Goal: Task Accomplishment & Management: Use online tool/utility

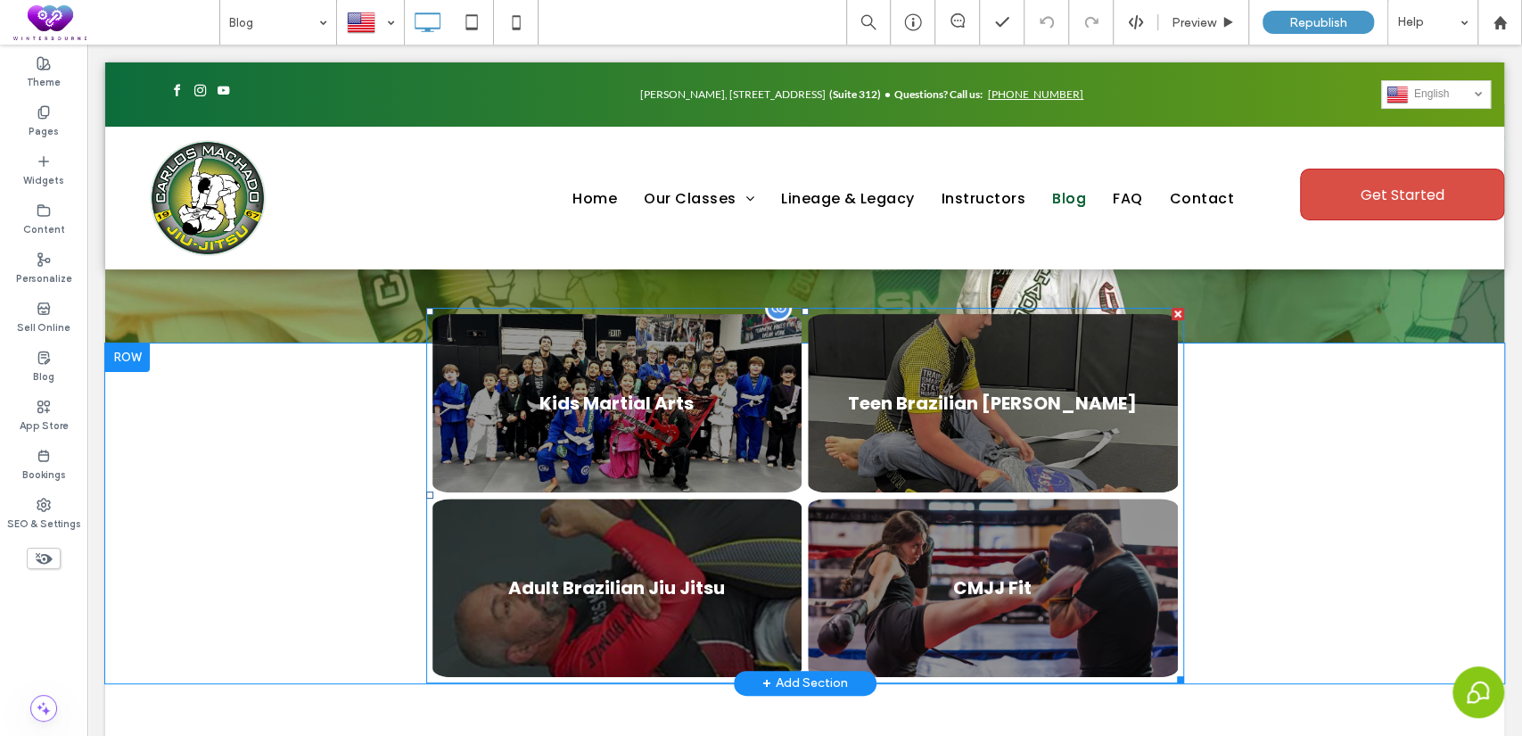
click at [775, 308] on div at bounding box center [778, 307] width 27 height 27
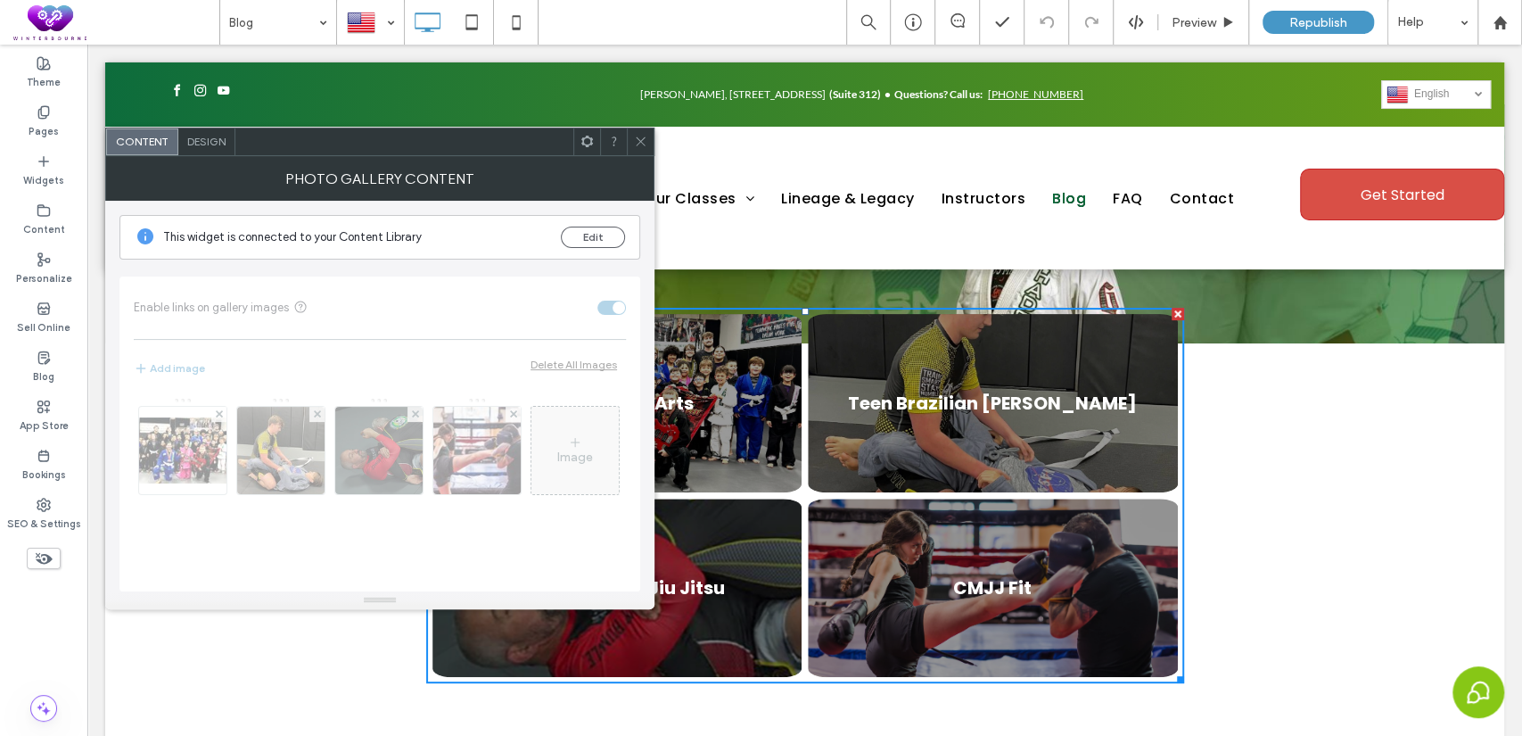
click at [228, 134] on div "Design" at bounding box center [206, 141] width 57 height 27
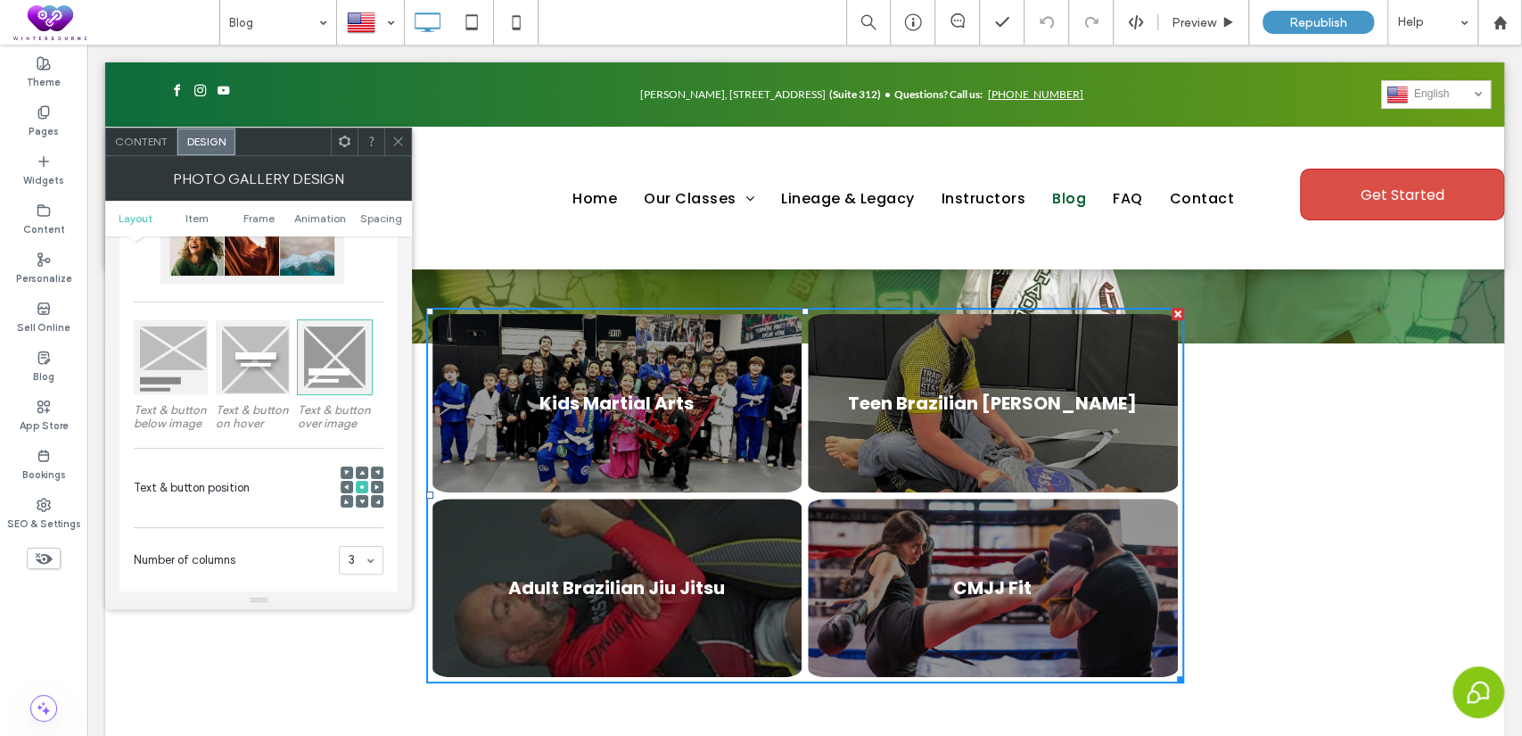
scroll to position [330, 0]
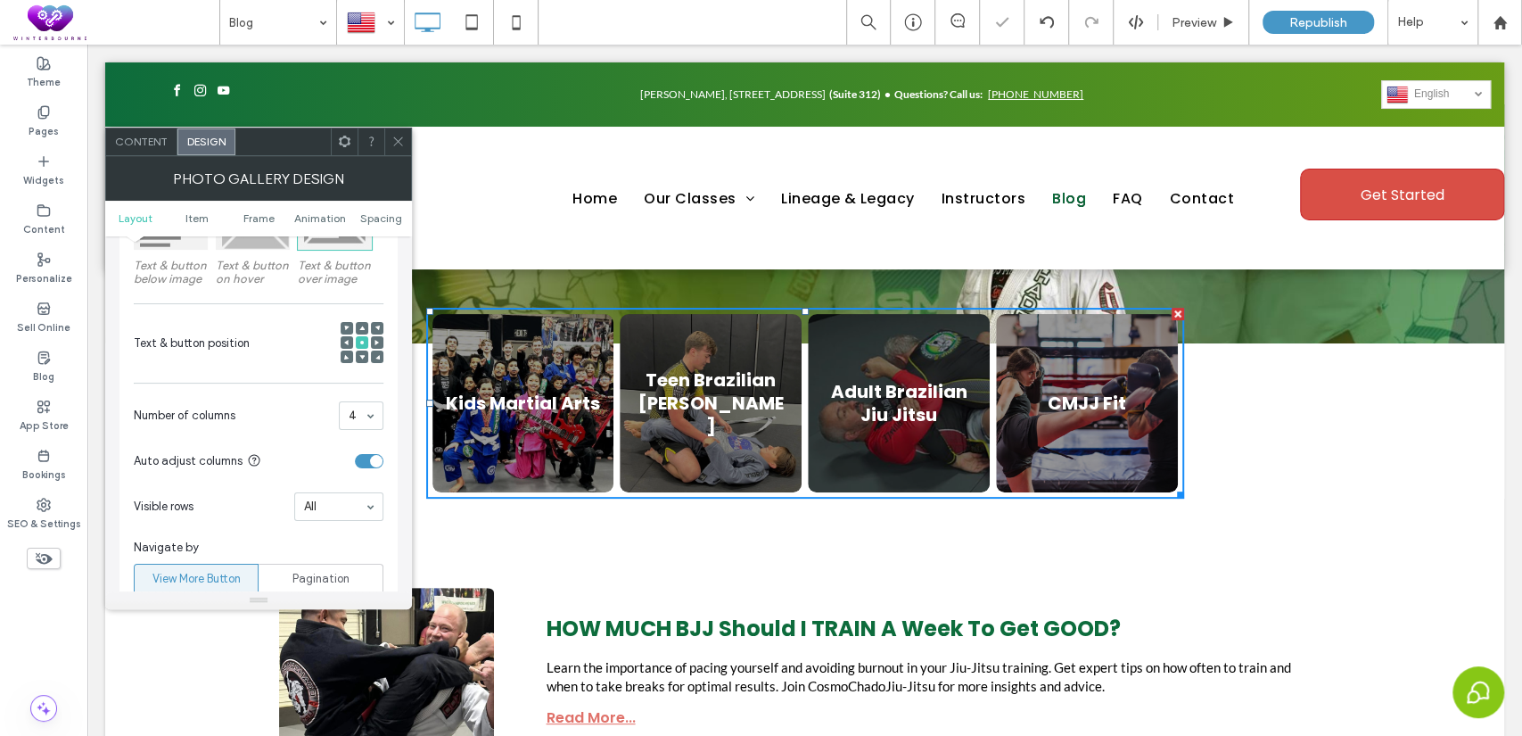
click at [398, 137] on icon at bounding box center [397, 141] width 13 height 13
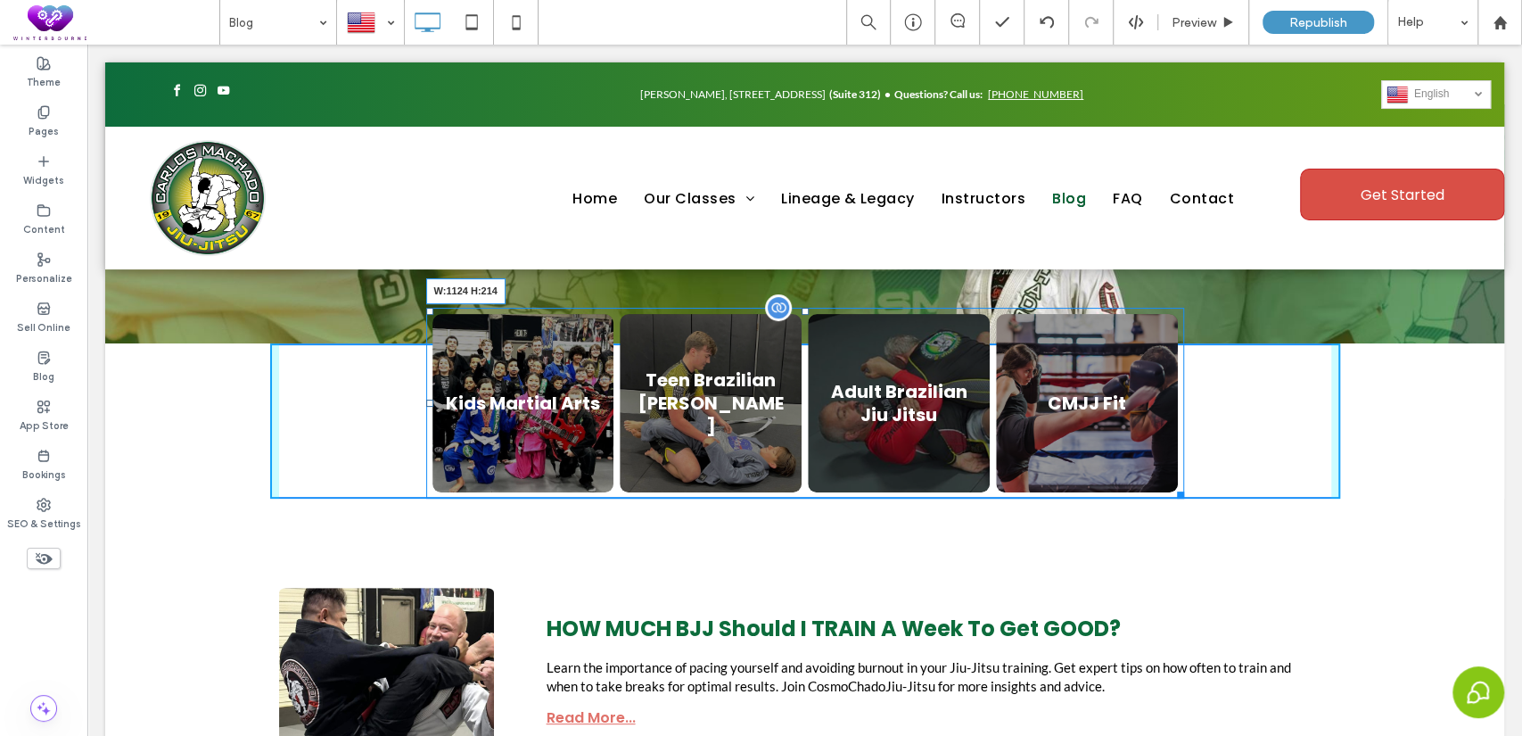
drag, startPoint x: 1172, startPoint y: 492, endPoint x: 1313, endPoint y: 543, distance: 150.6
click at [1184, 470] on div "Kids Martial Arts Button Teen [DEMOGRAPHIC_DATA] Jiu Jitsu Button Adult Brazili…" at bounding box center [805, 403] width 758 height 191
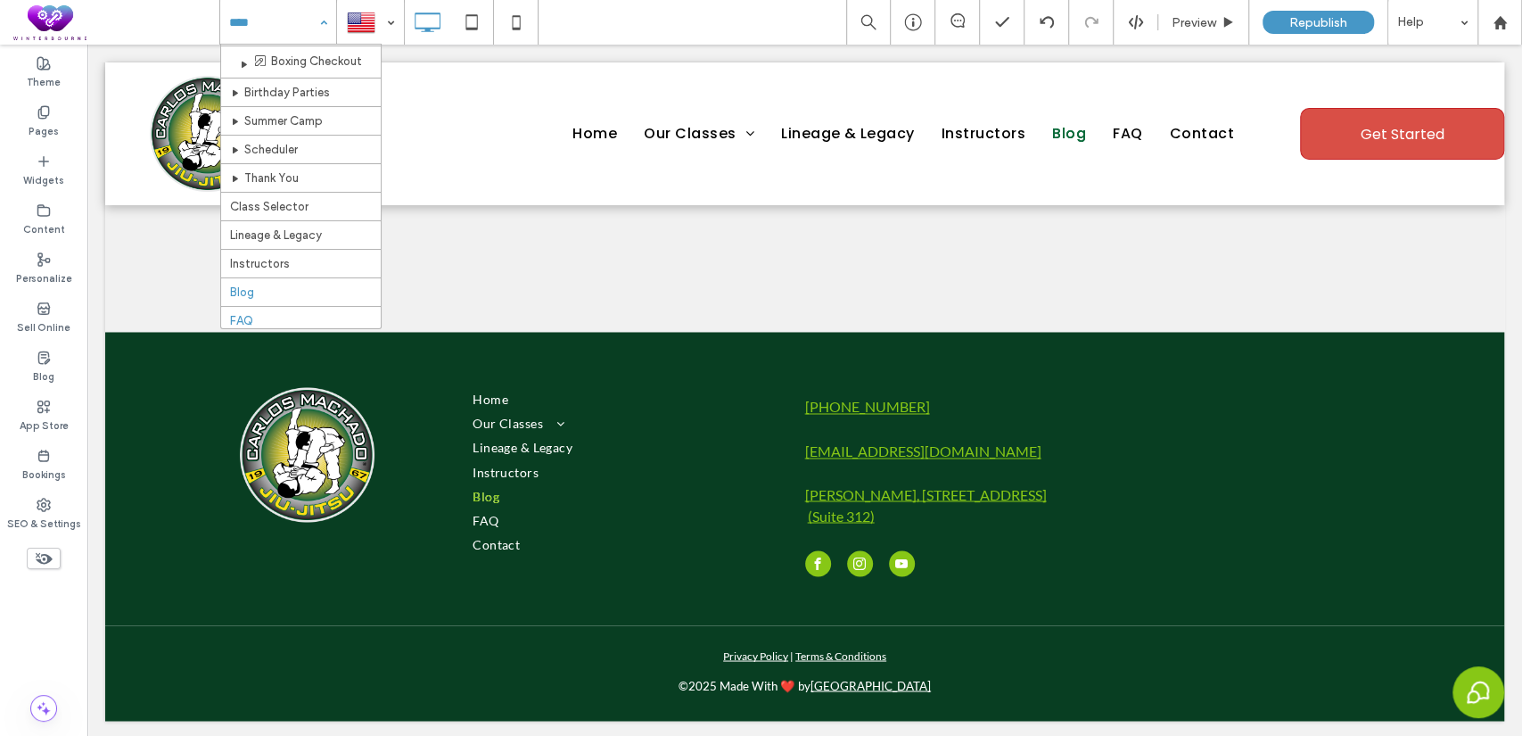
scroll to position [524, 0]
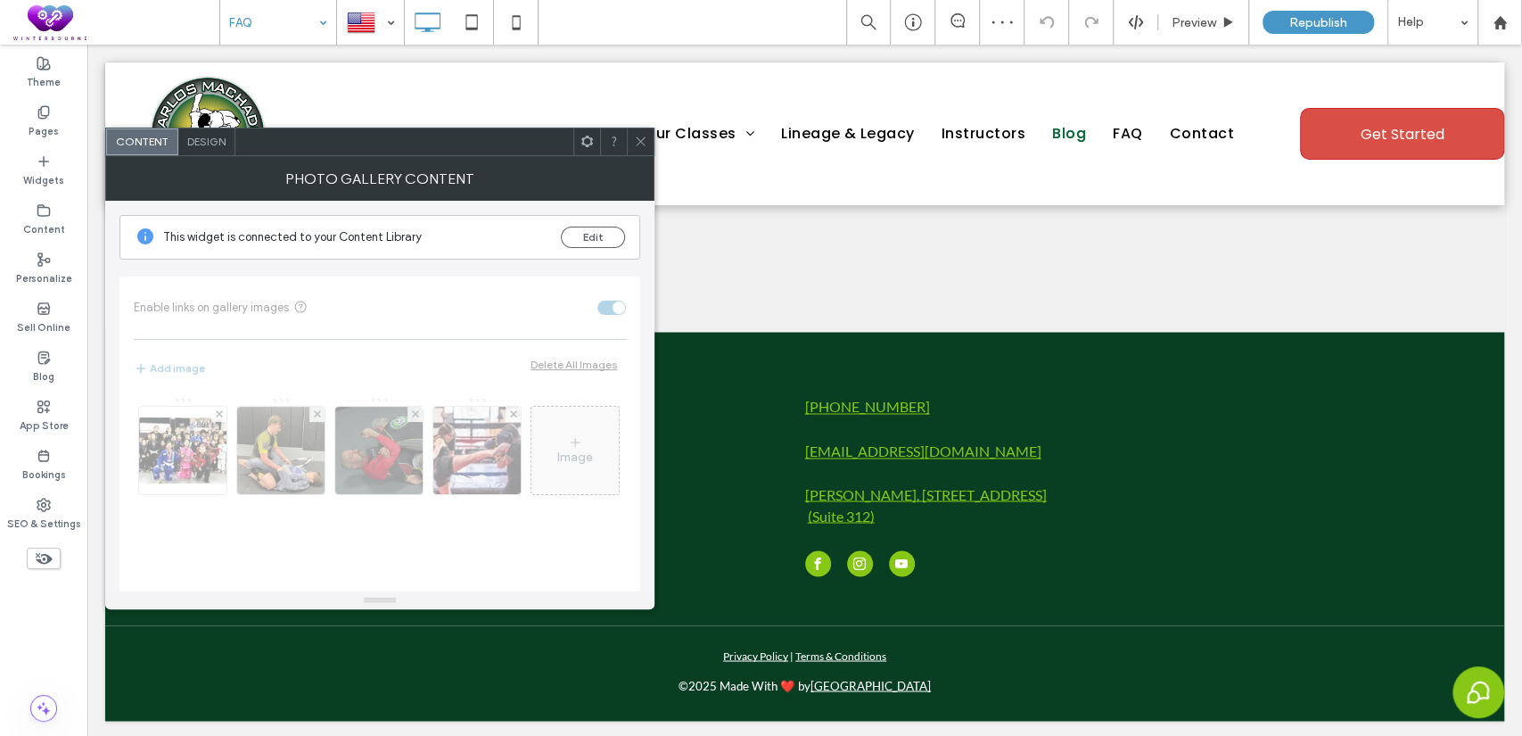
click at [209, 147] on span "Design" at bounding box center [206, 141] width 38 height 13
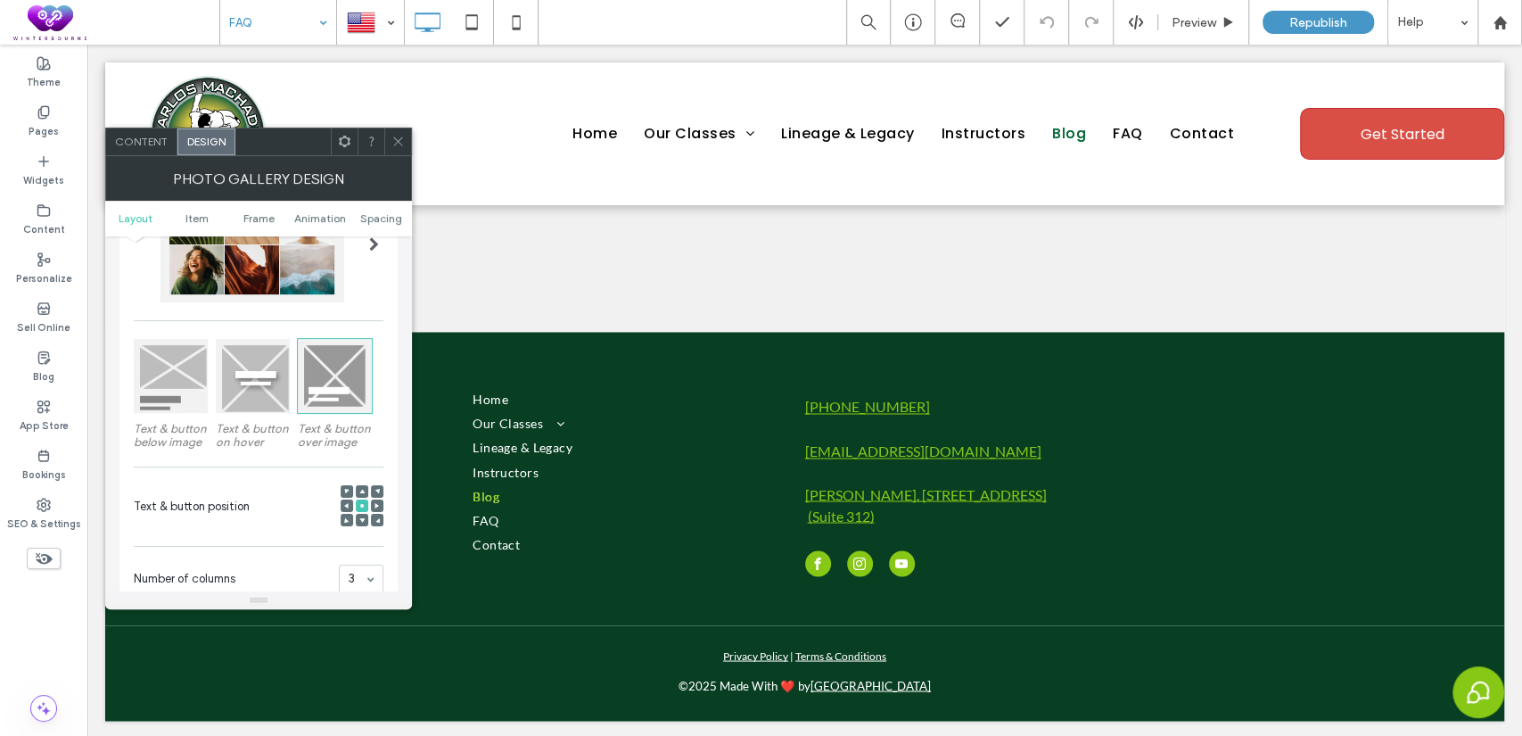
scroll to position [330, 0]
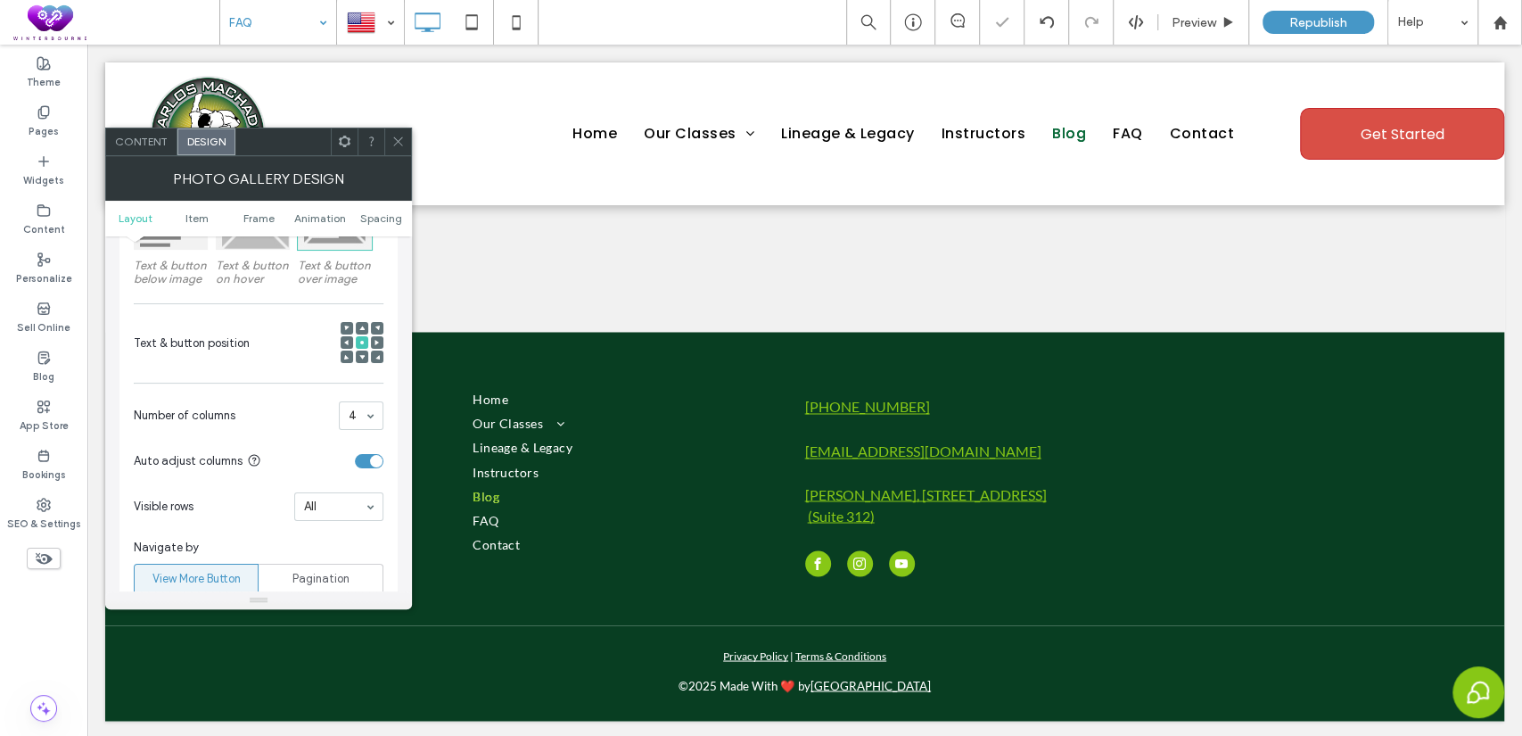
click at [392, 137] on icon at bounding box center [397, 141] width 13 height 13
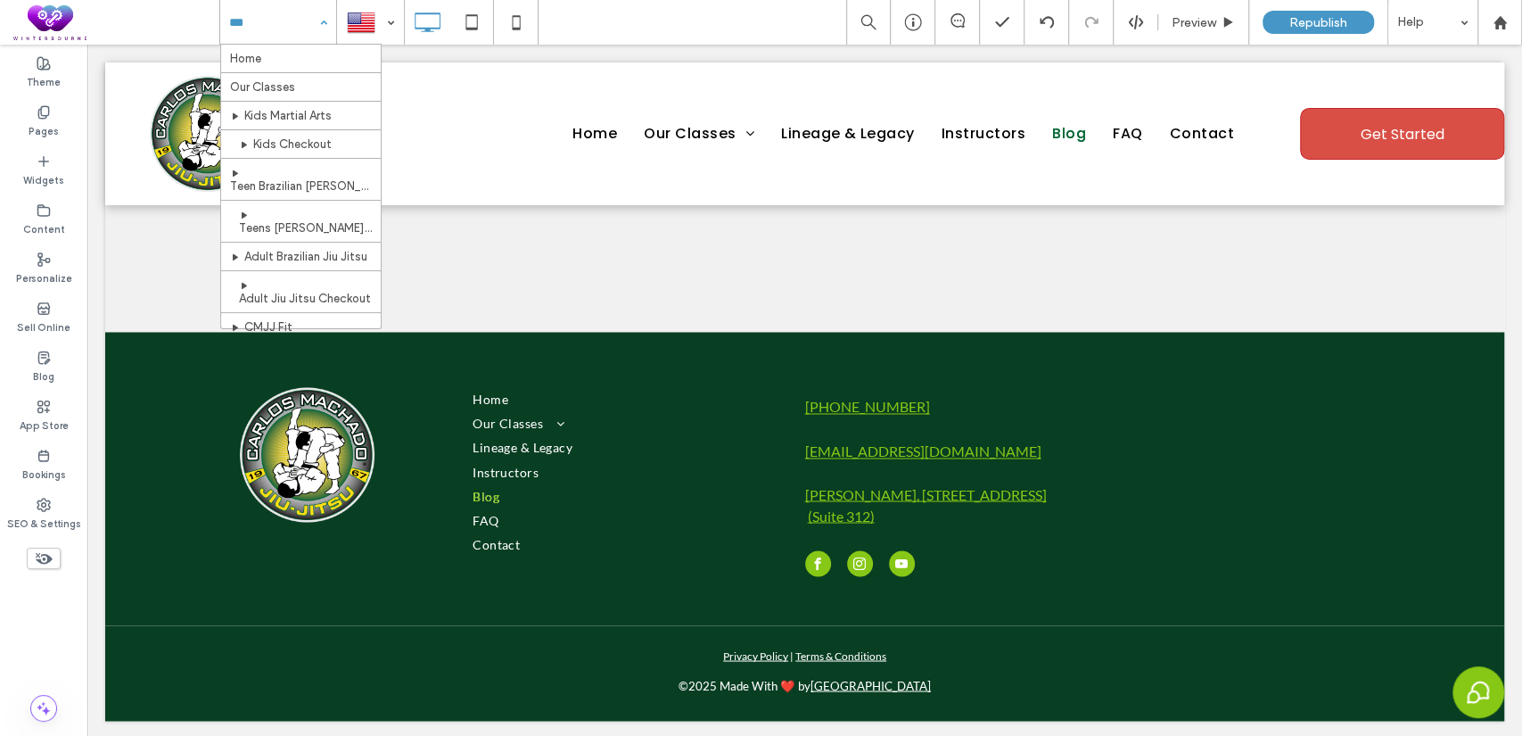
scroll to position [524, 0]
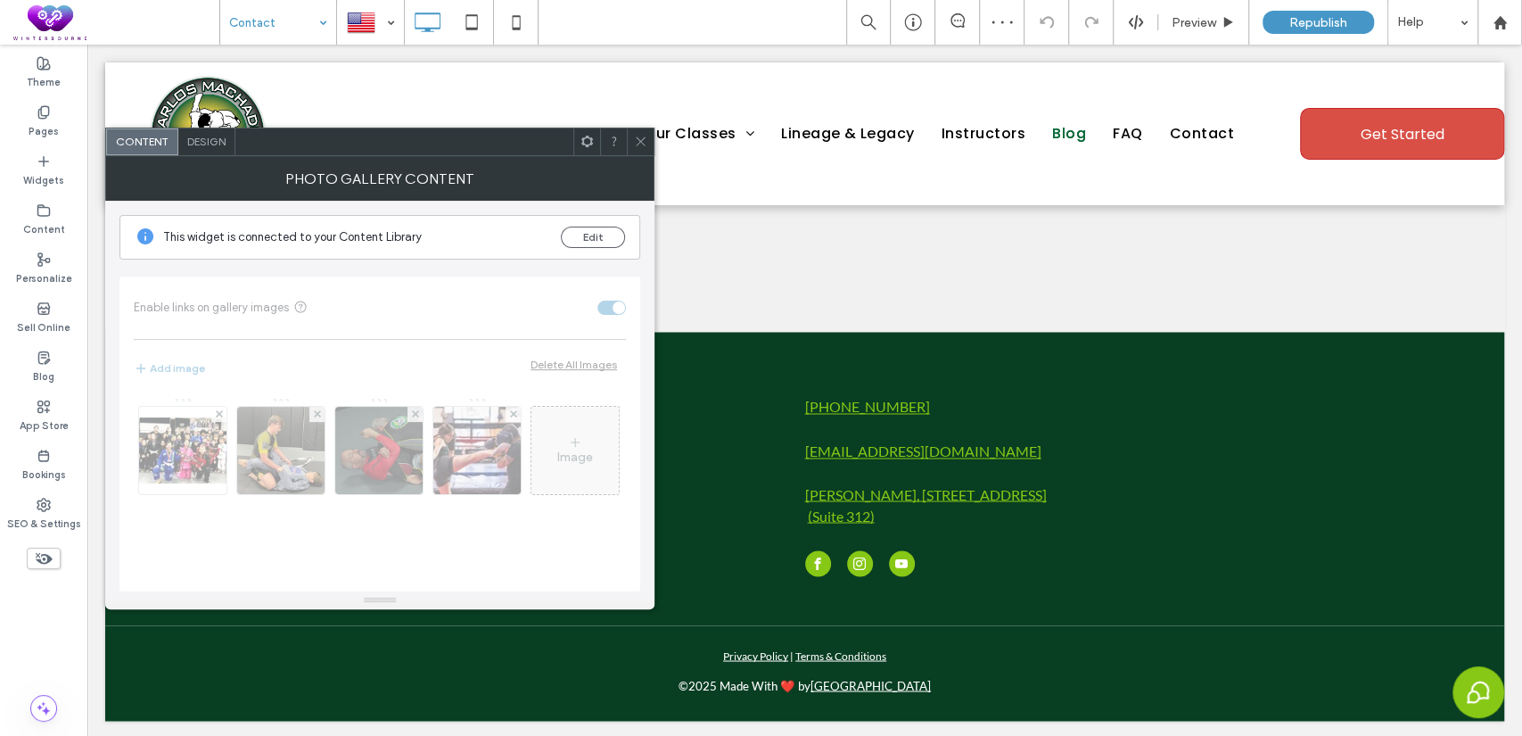
click at [213, 152] on div "Design" at bounding box center [206, 141] width 57 height 27
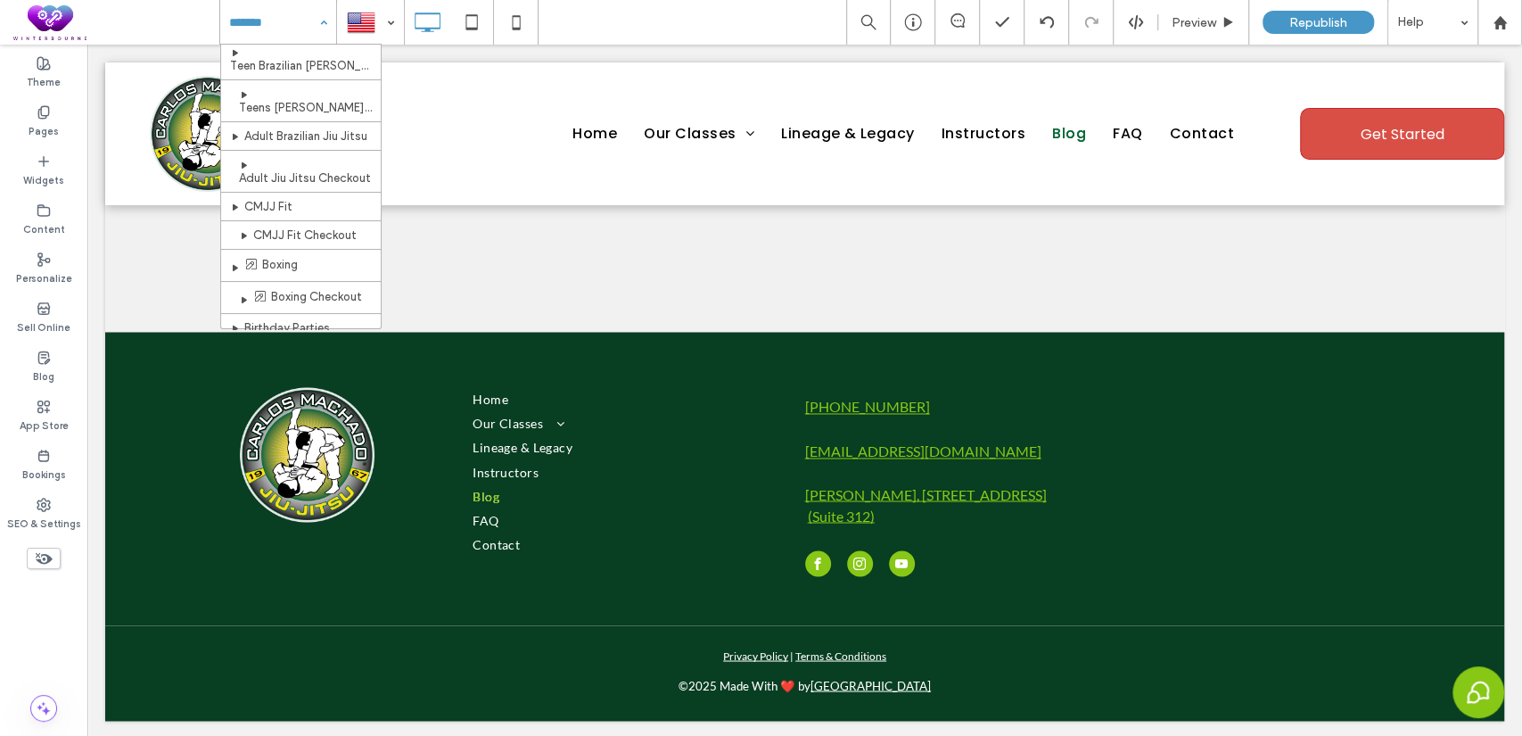
scroll to position [524, 0]
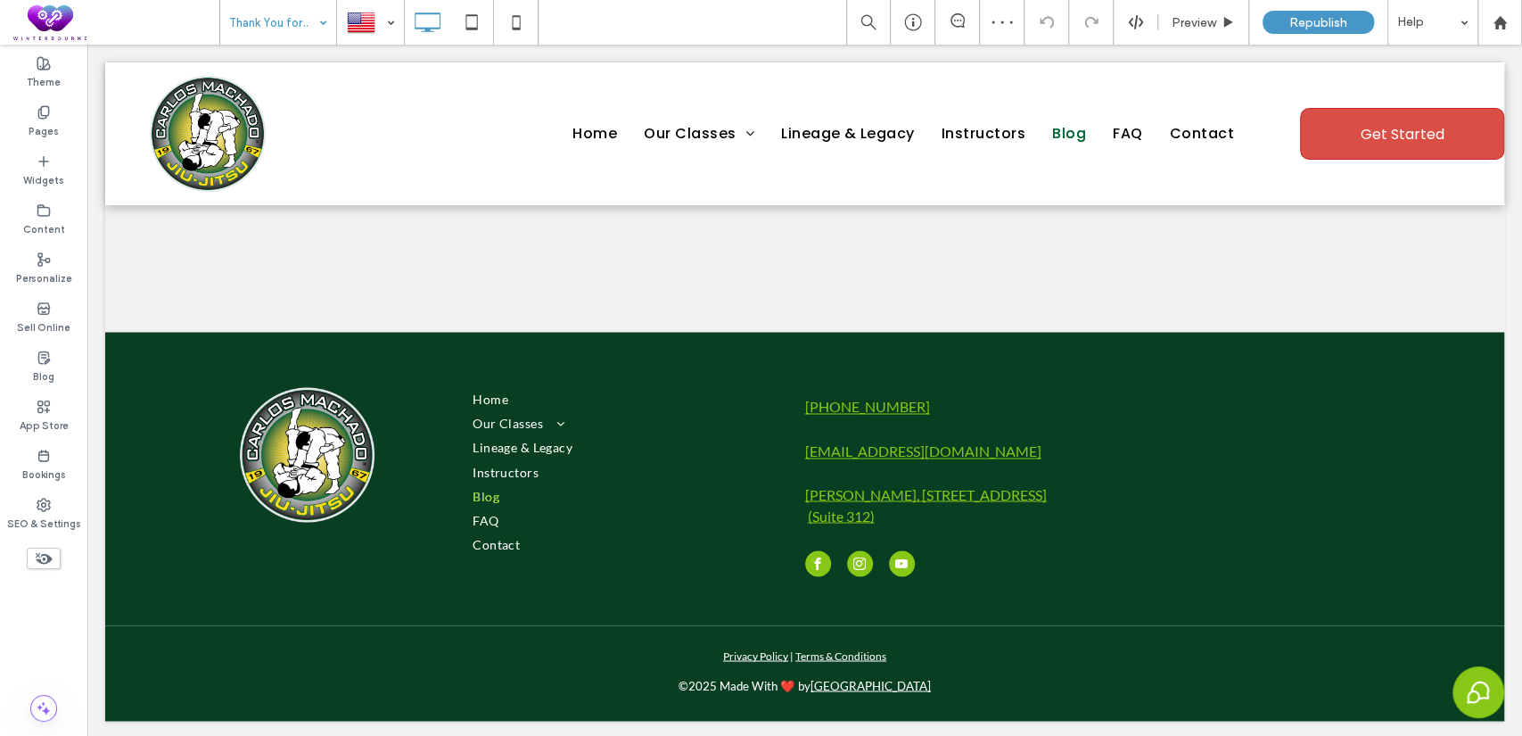
click at [301, 12] on input at bounding box center [273, 22] width 89 height 45
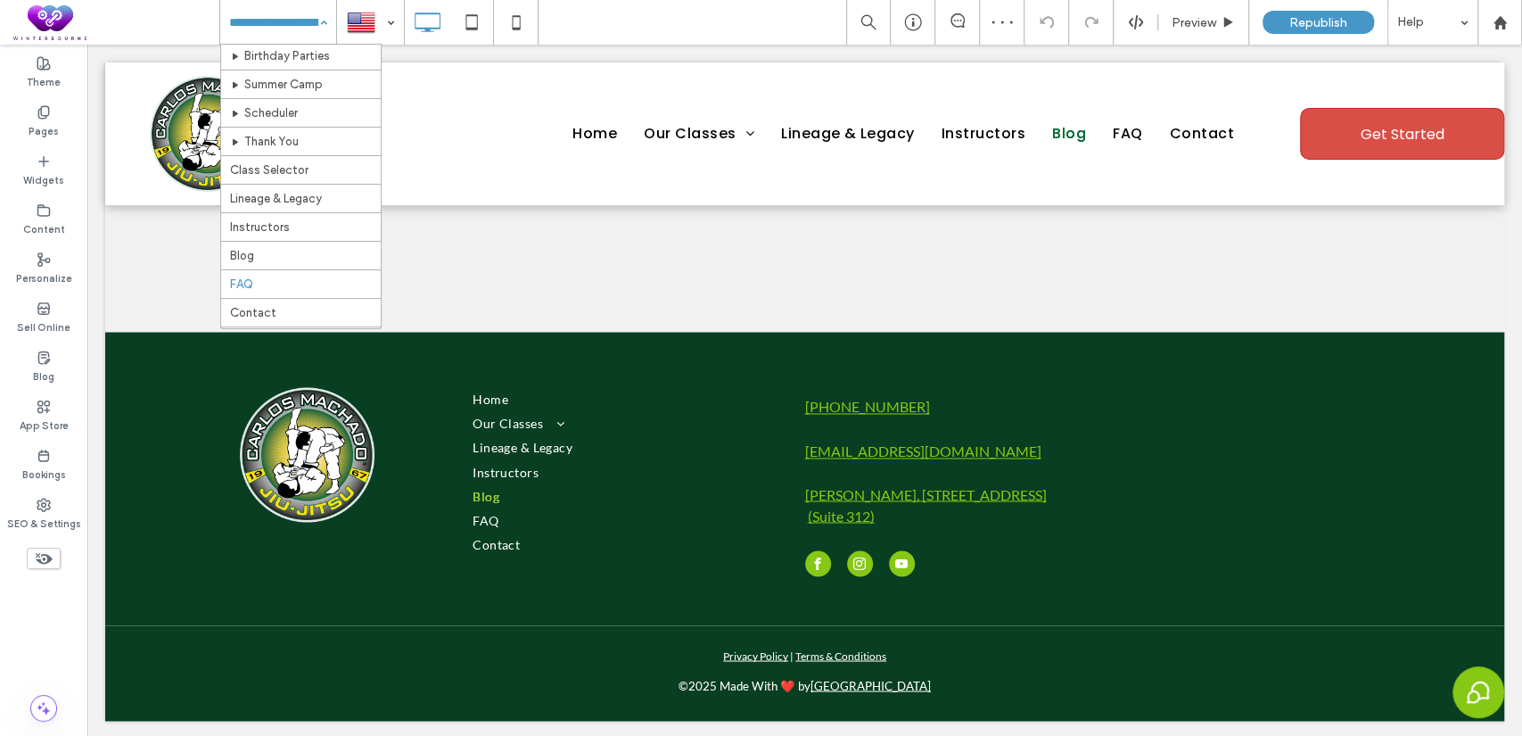
scroll to position [524, 0]
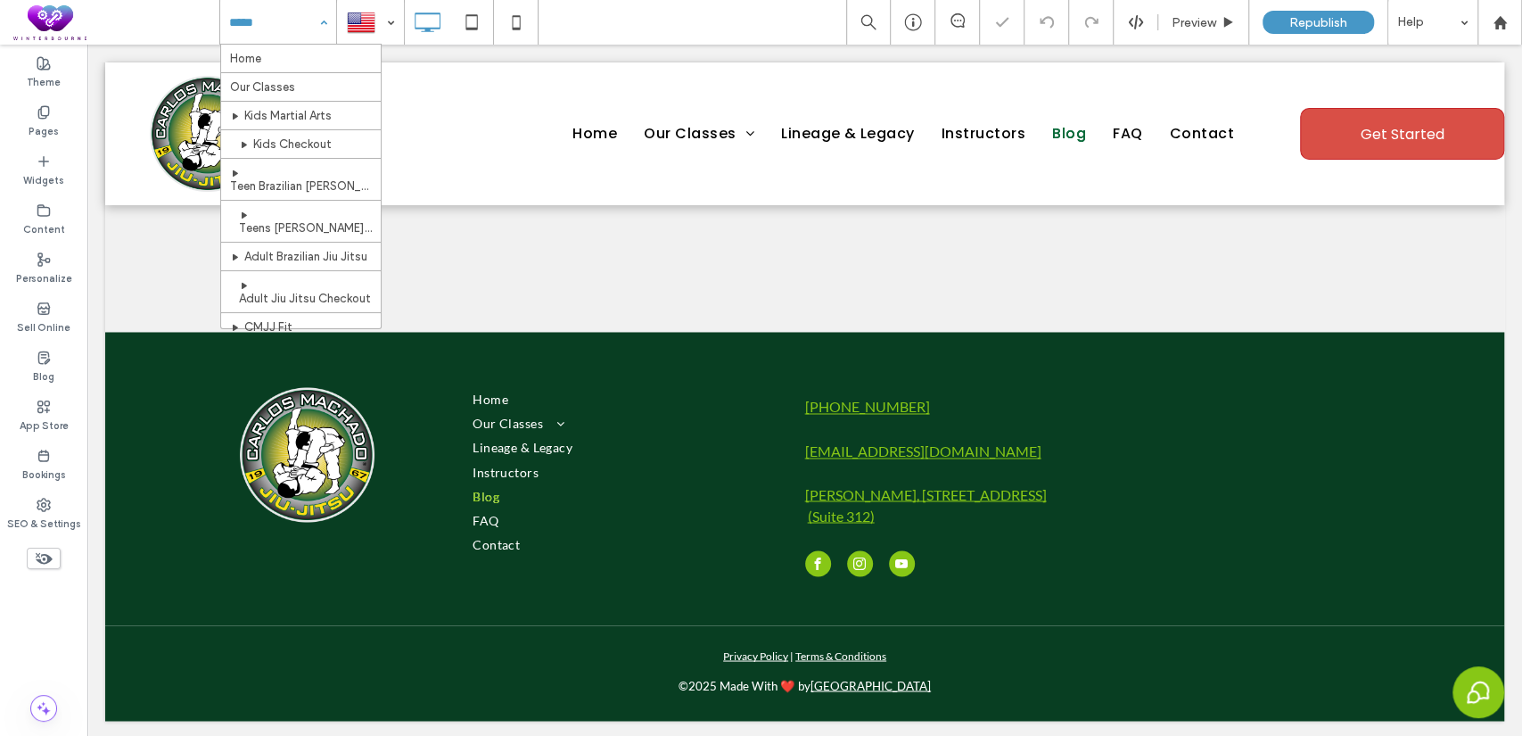
click at [286, 15] on input at bounding box center [273, 22] width 89 height 45
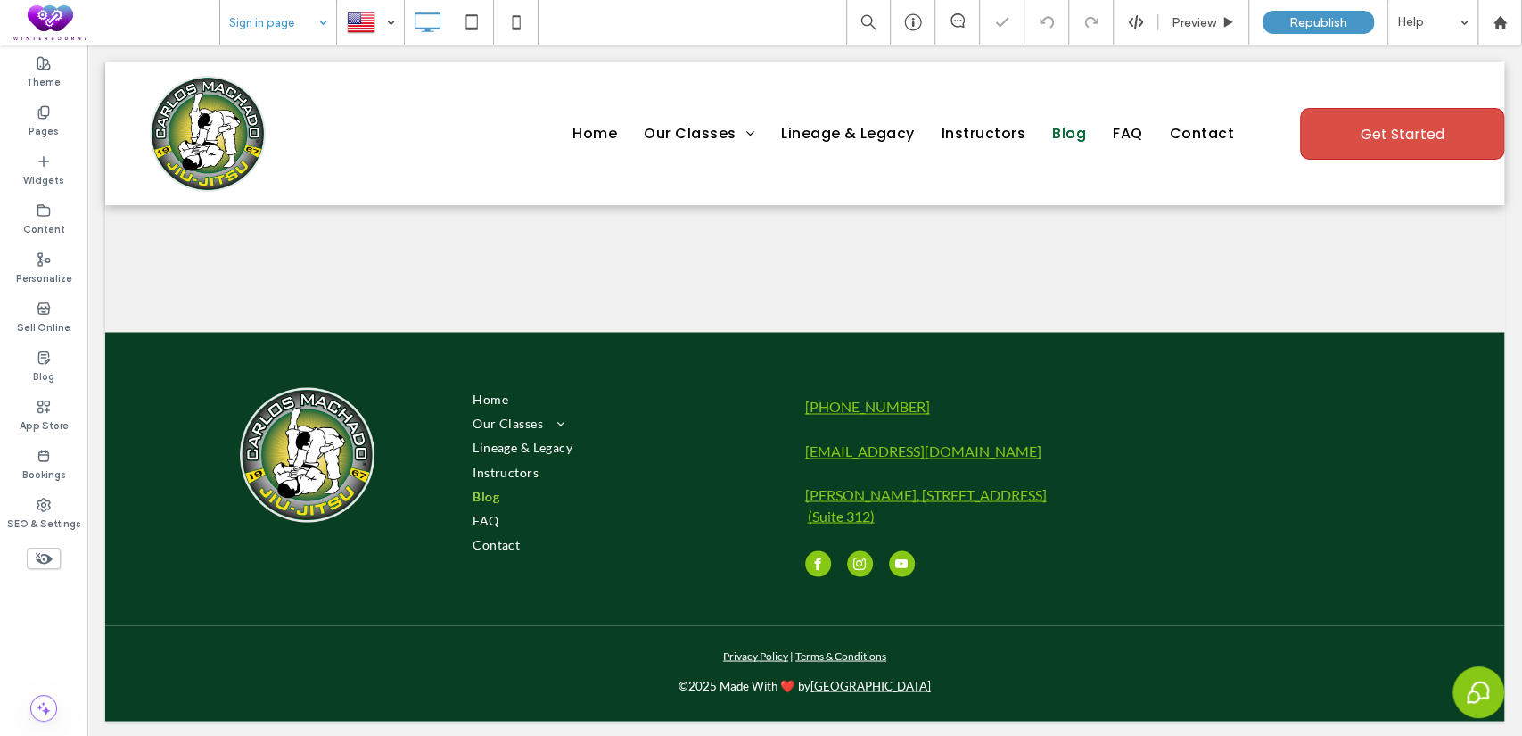
click at [270, 23] on input at bounding box center [273, 22] width 89 height 45
click at [327, 8] on div "Home" at bounding box center [278, 22] width 116 height 45
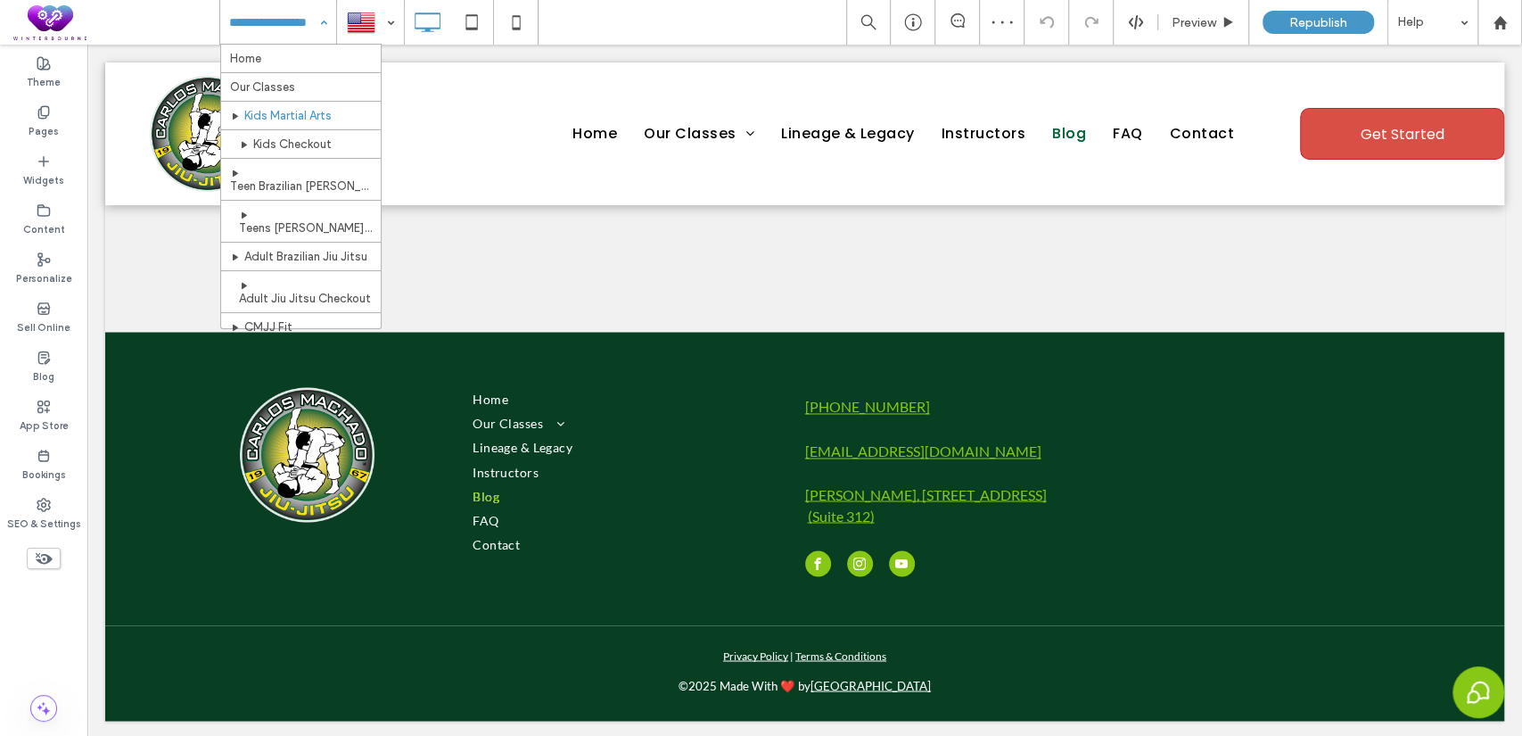
click at [292, 9] on input at bounding box center [273, 22] width 89 height 45
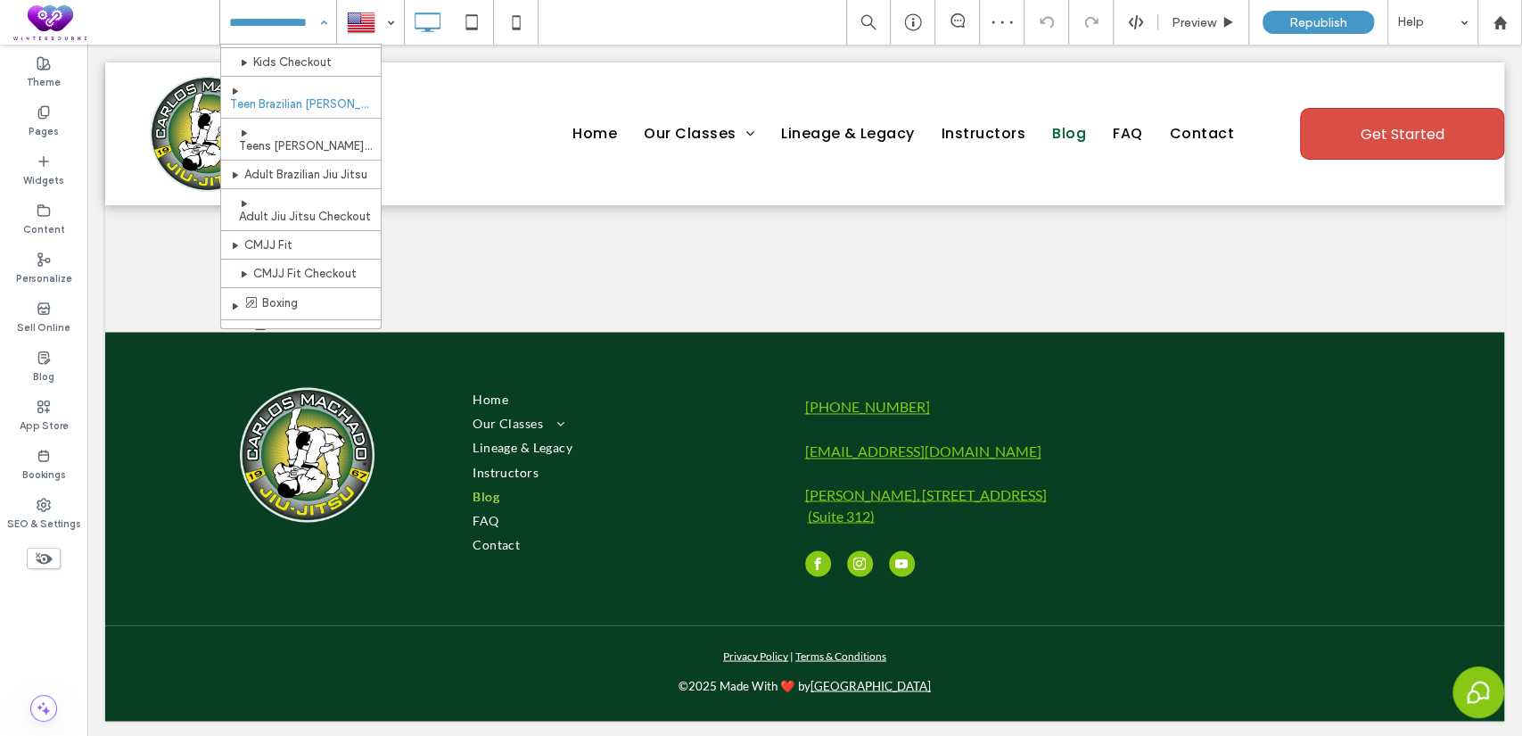
scroll to position [330, 0]
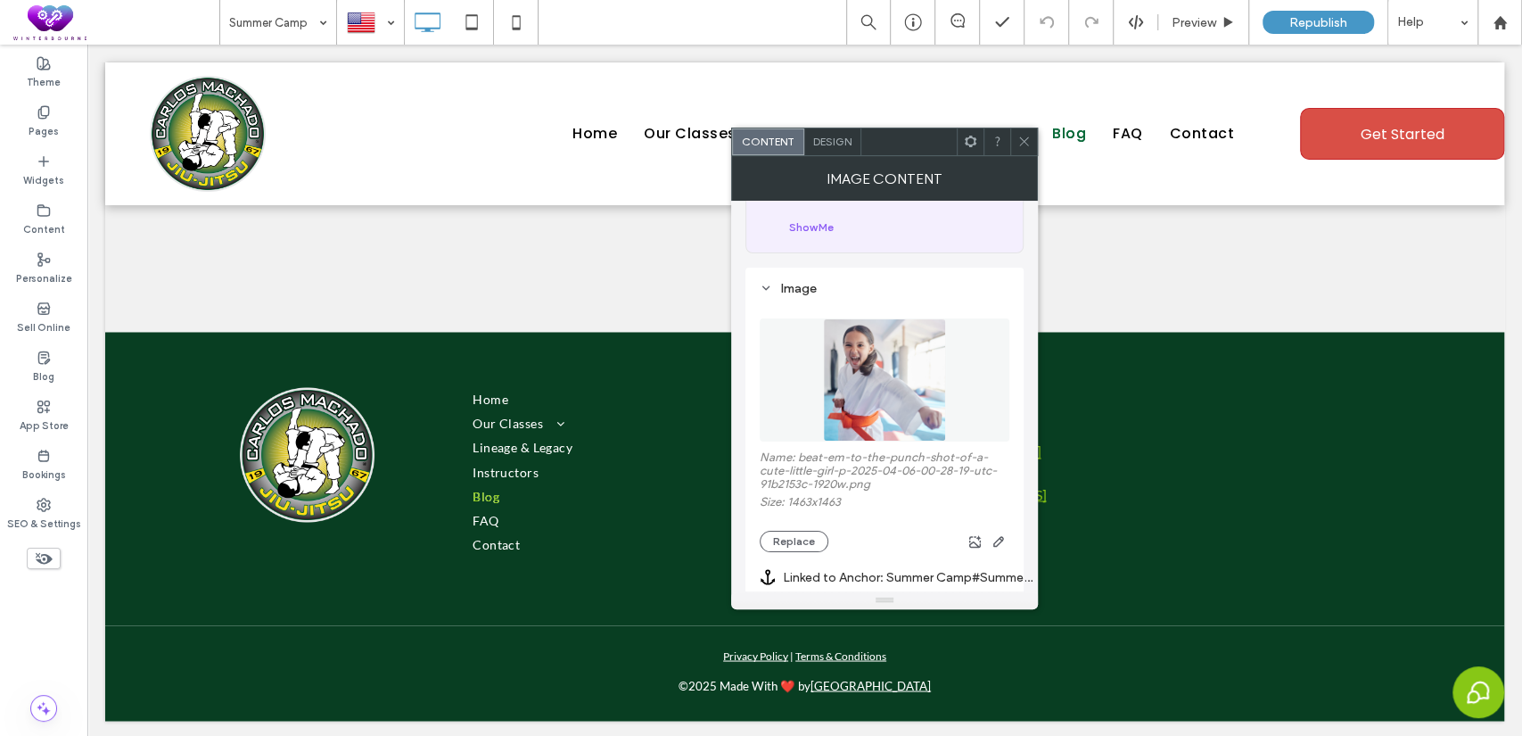
scroll to position [164, 0]
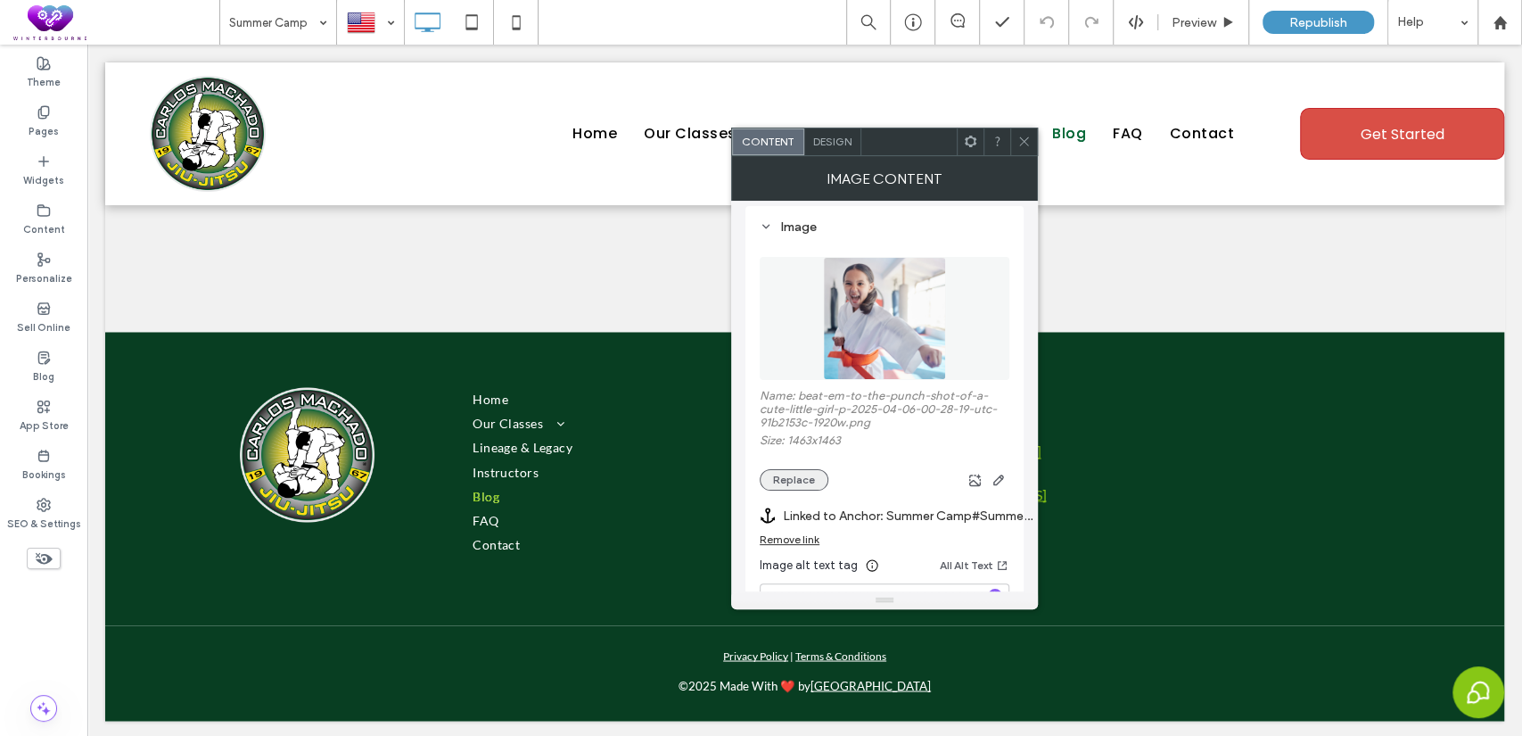
click at [793, 488] on button "Replace" at bounding box center [794, 479] width 69 height 21
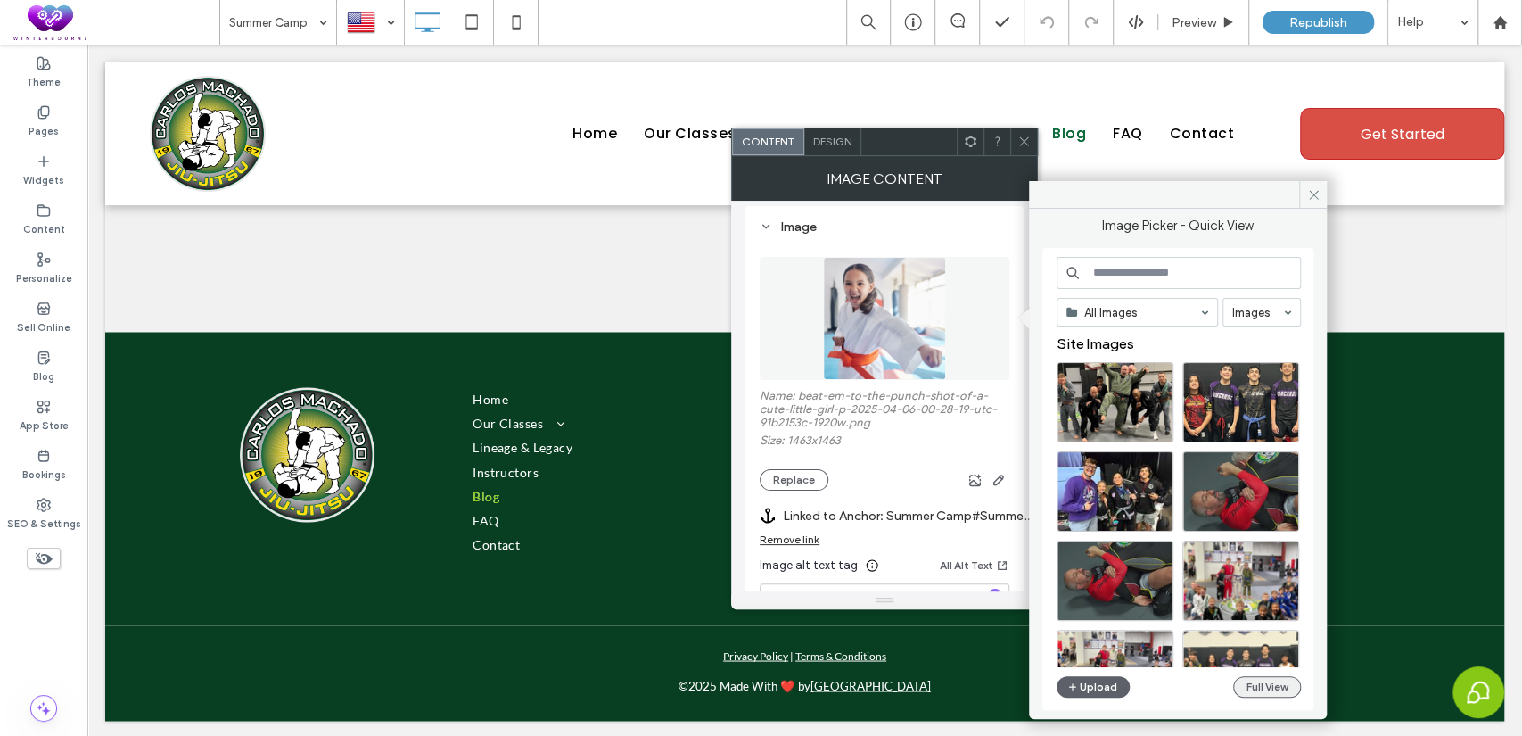
click at [1254, 683] on button "Full View" at bounding box center [1267, 686] width 68 height 21
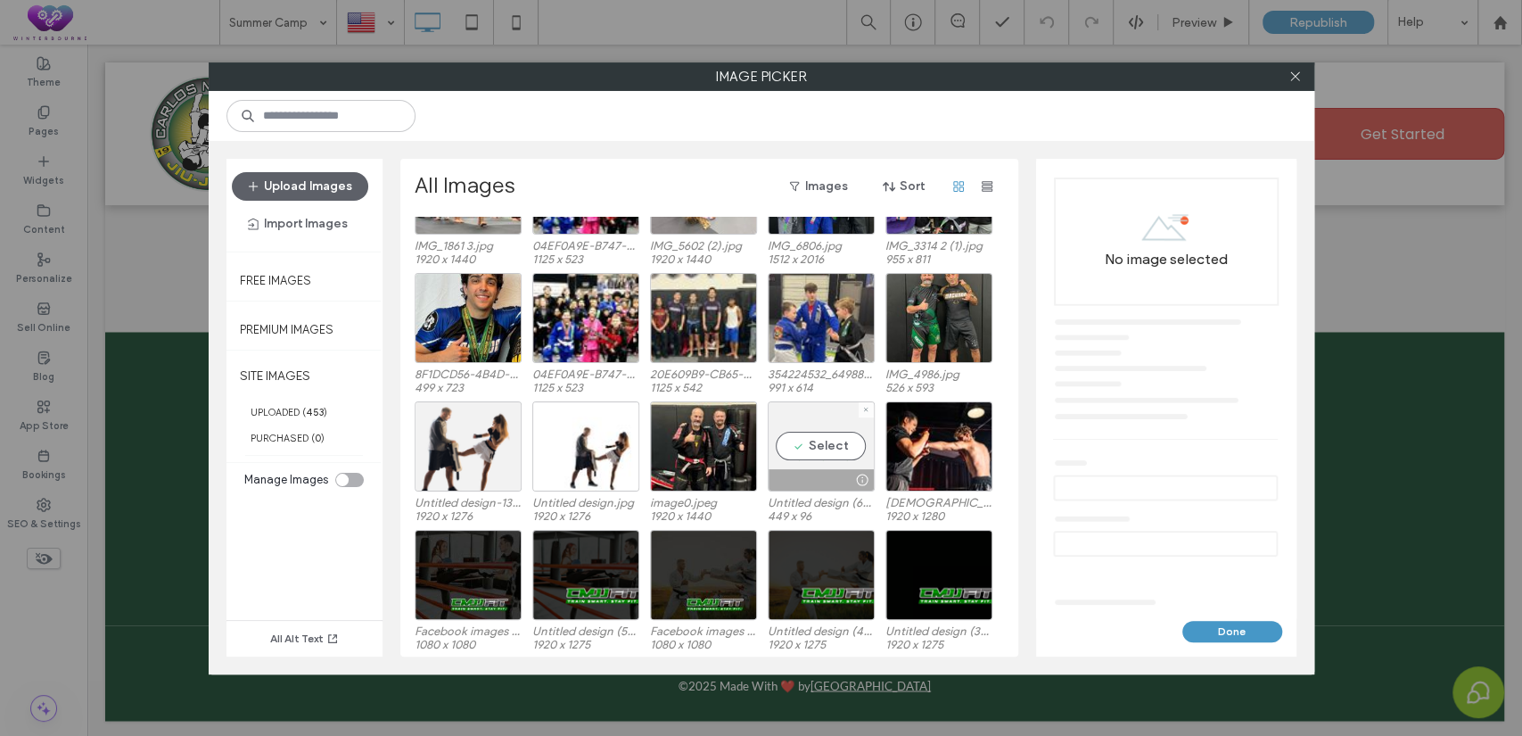
scroll to position [1394, 0]
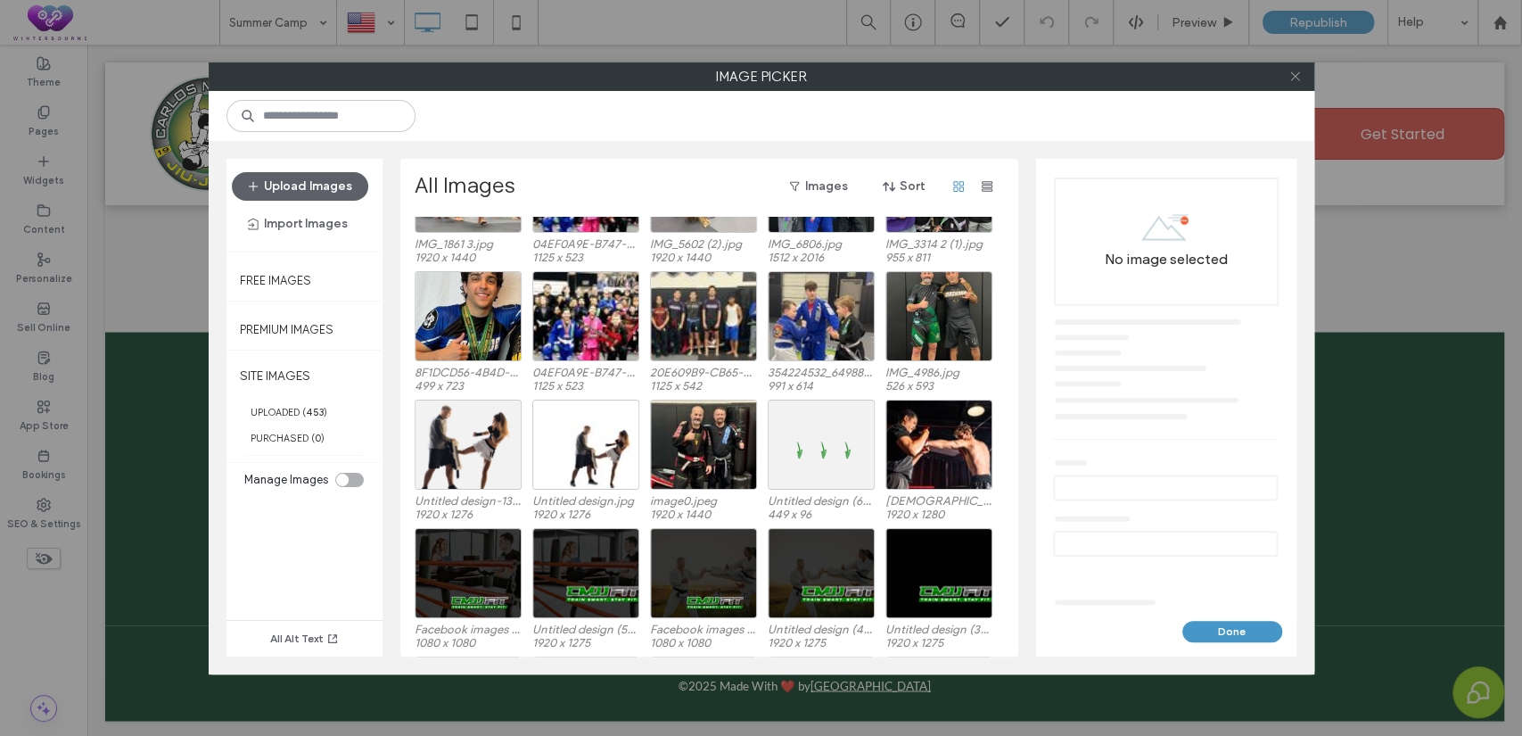
click at [1299, 73] on icon at bounding box center [1294, 76] width 13 height 13
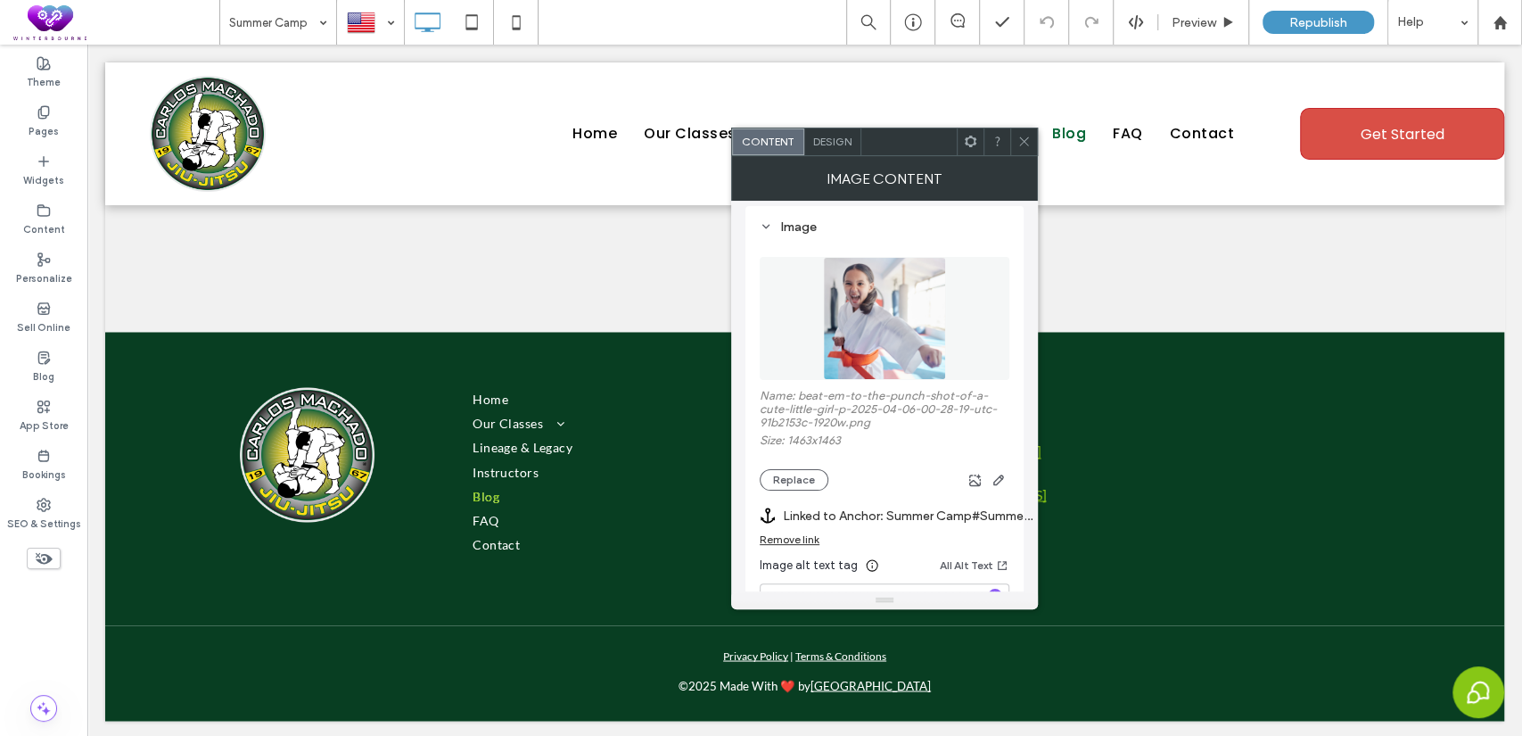
click at [1023, 145] on icon at bounding box center [1023, 141] width 13 height 13
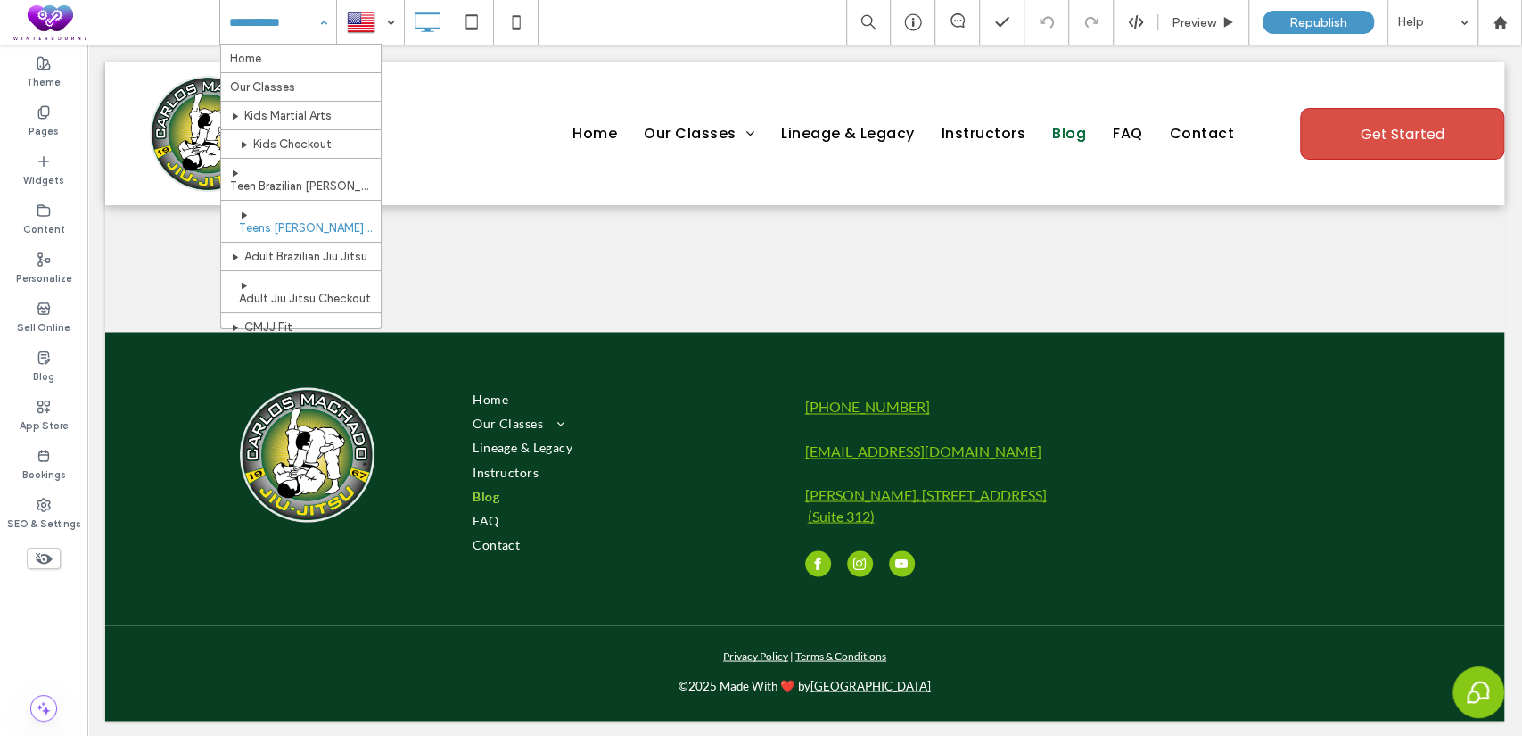
scroll to position [164, 0]
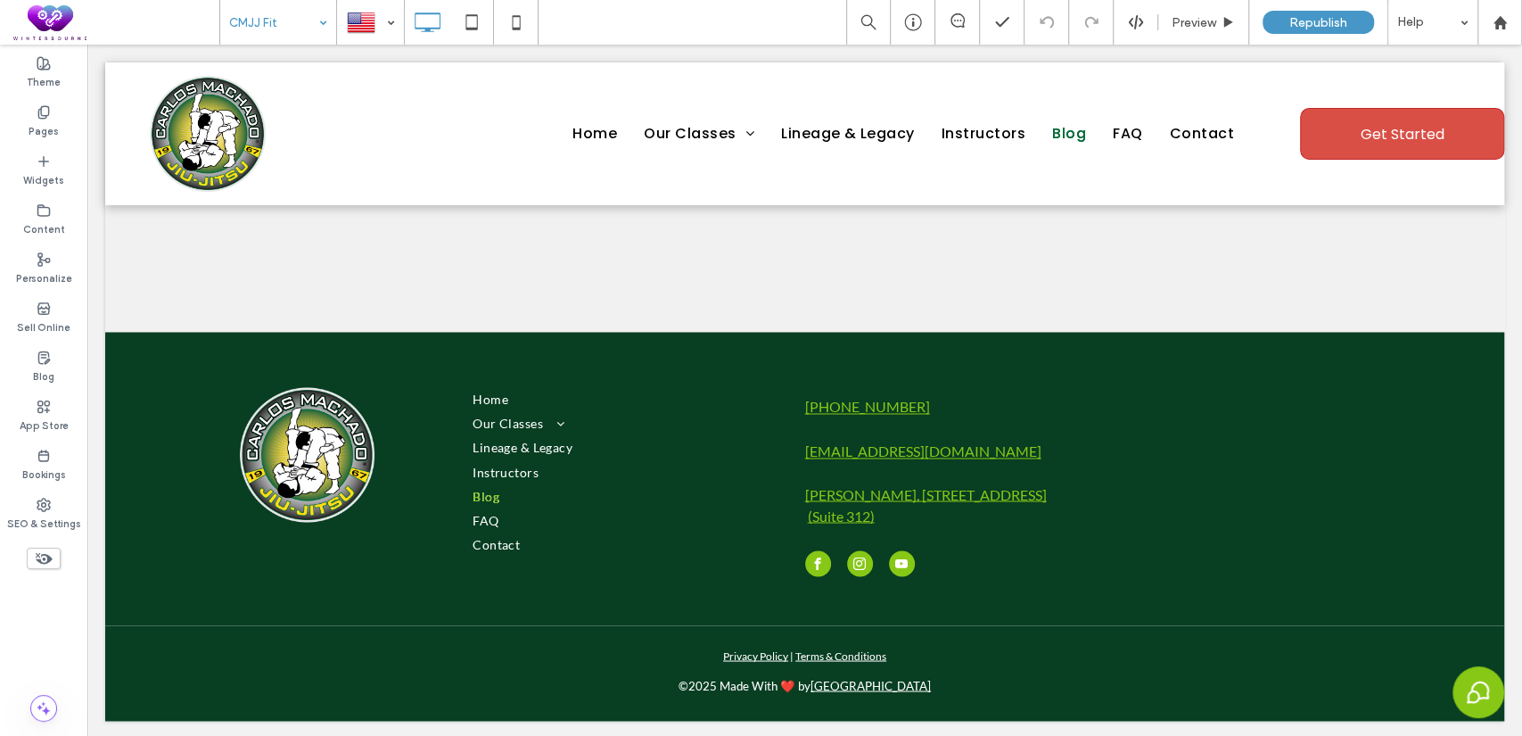
click at [320, 27] on div "CMJJ Fit" at bounding box center [278, 22] width 116 height 45
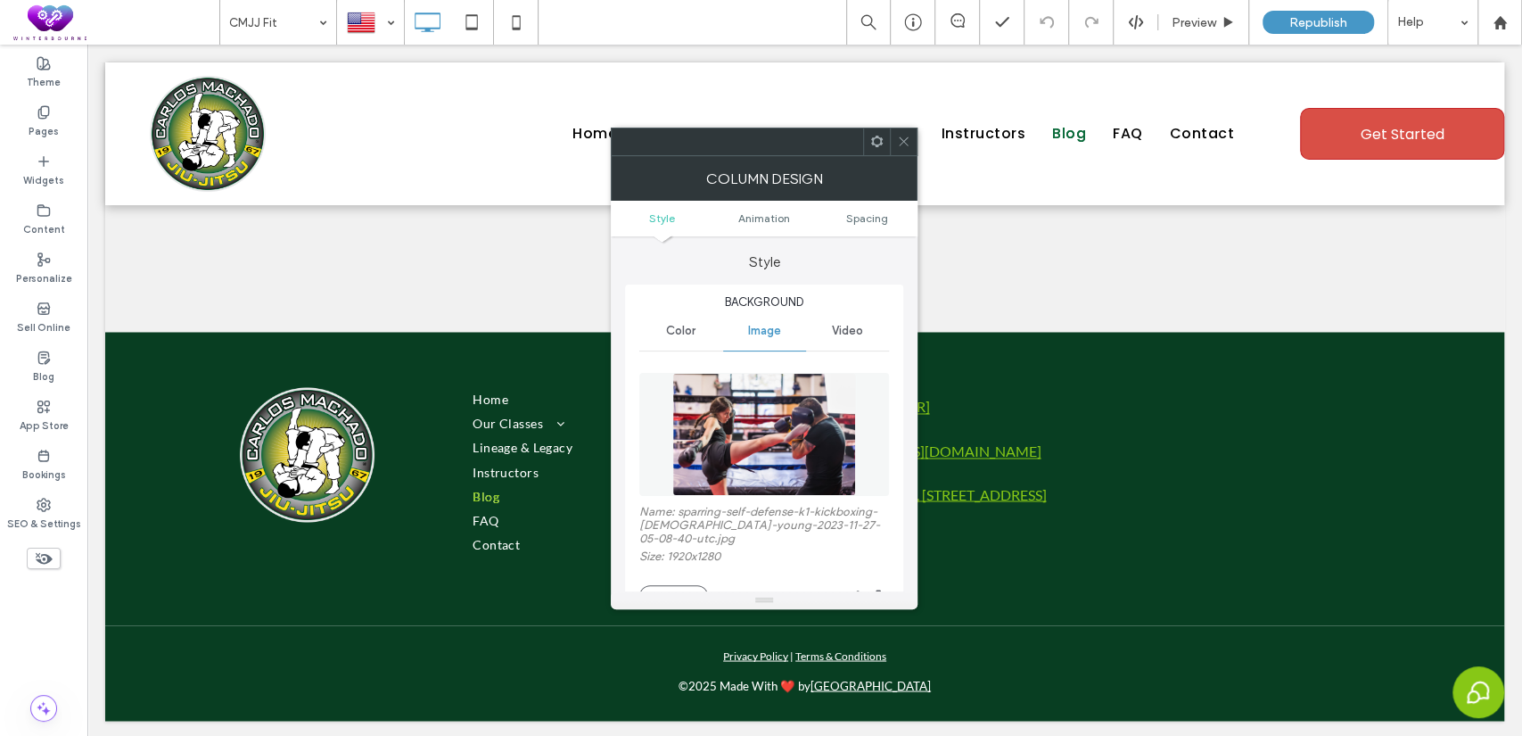
click at [906, 140] on icon at bounding box center [903, 141] width 13 height 13
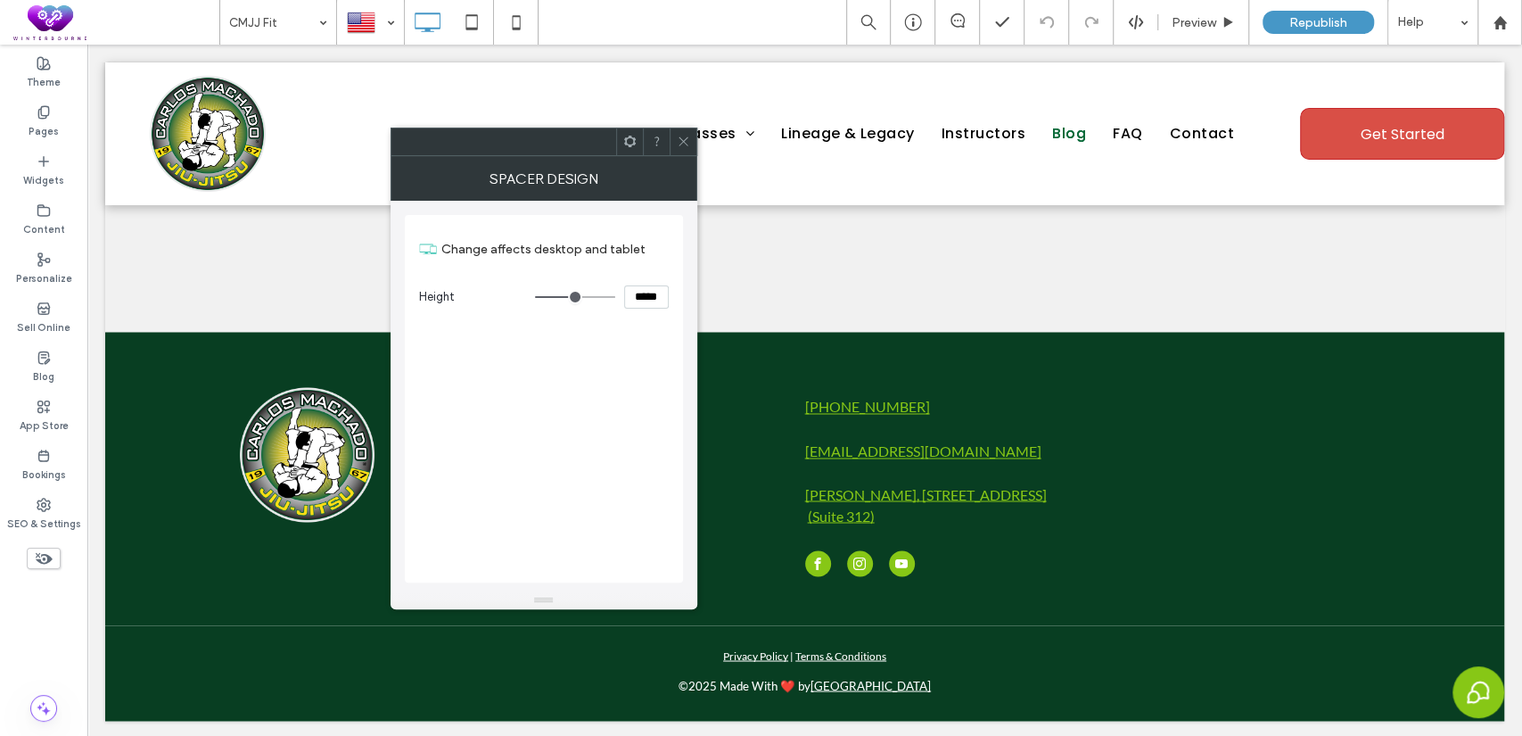
click at [674, 145] on div at bounding box center [683, 141] width 27 height 27
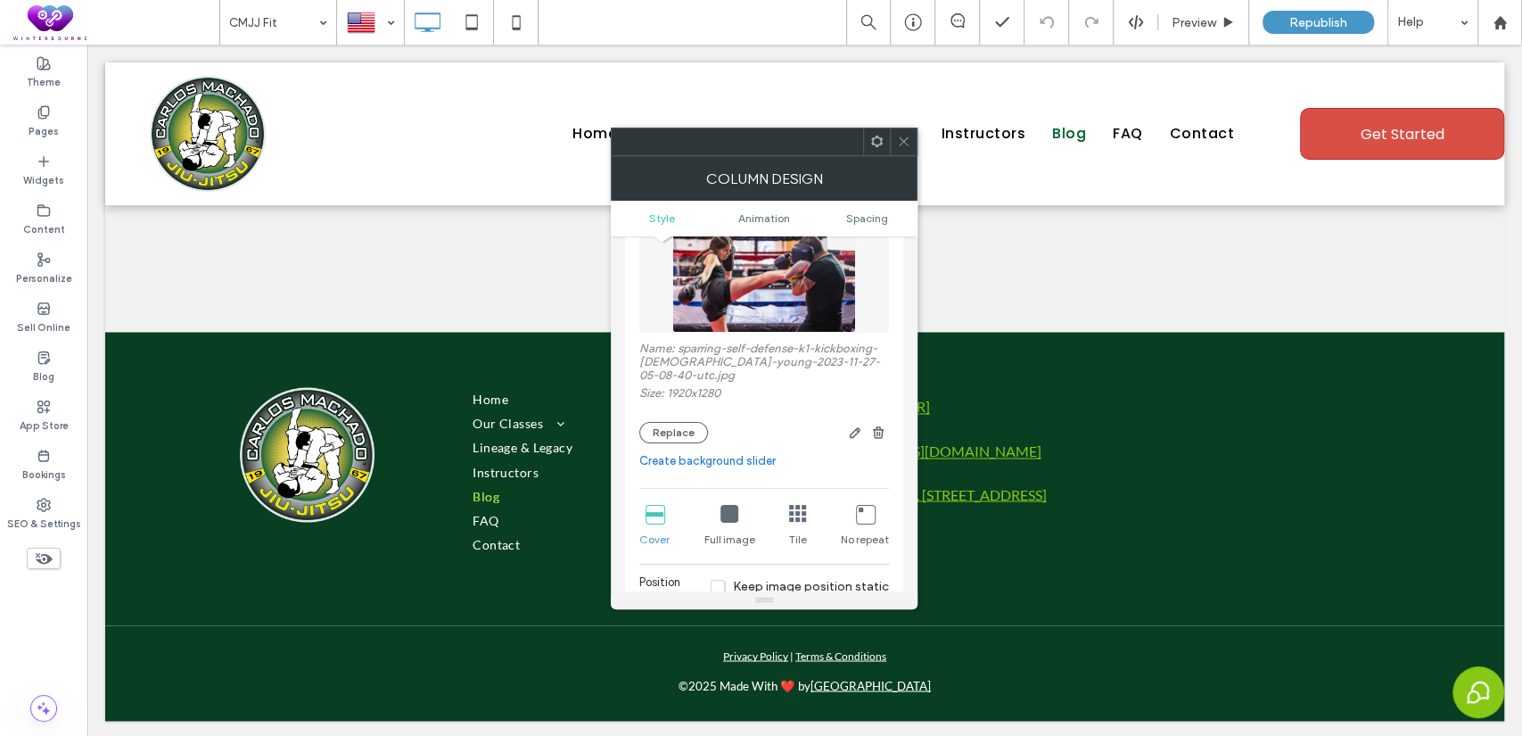
scroll to position [164, 0]
click at [657, 431] on button "Replace" at bounding box center [673, 431] width 69 height 21
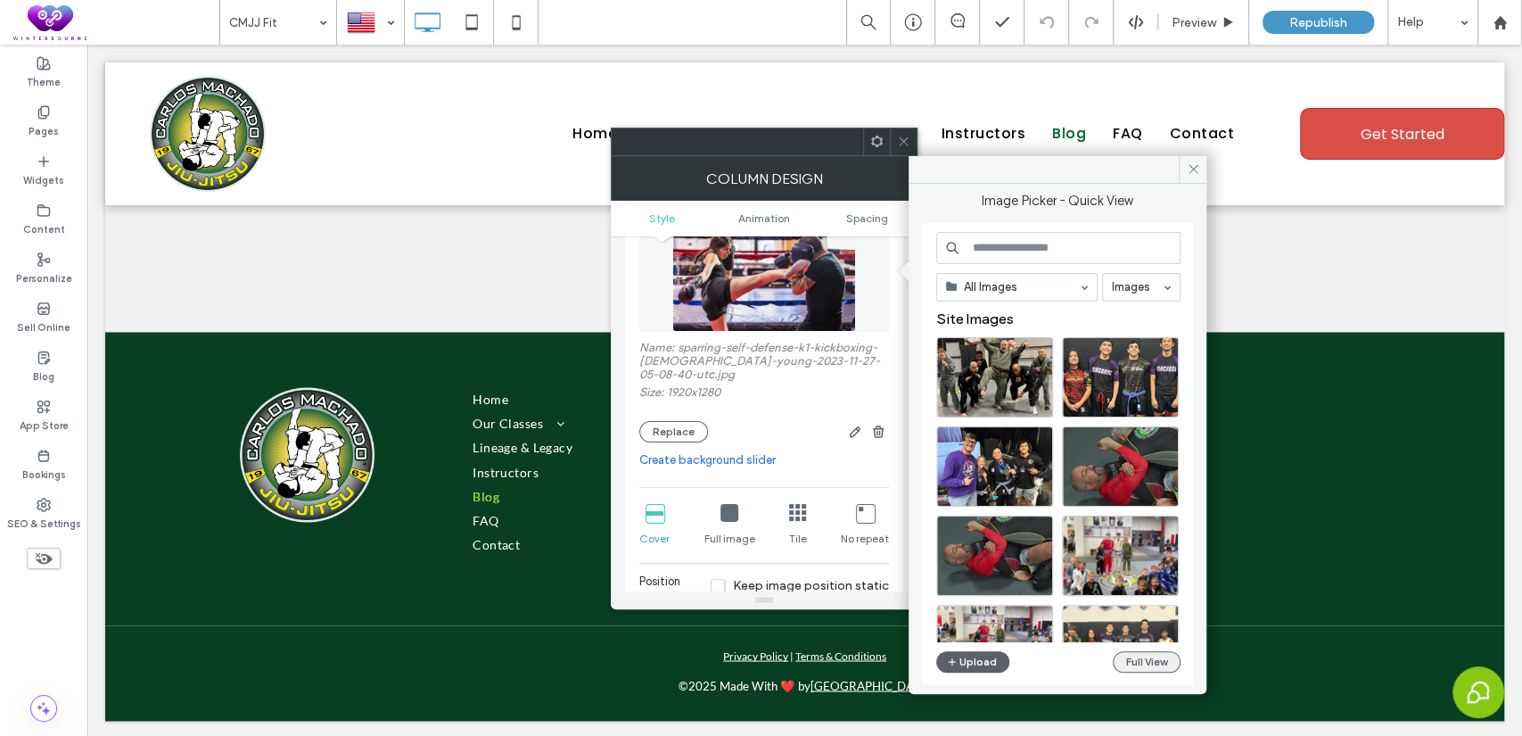
click at [1142, 661] on button "Full View" at bounding box center [1147, 661] width 68 height 21
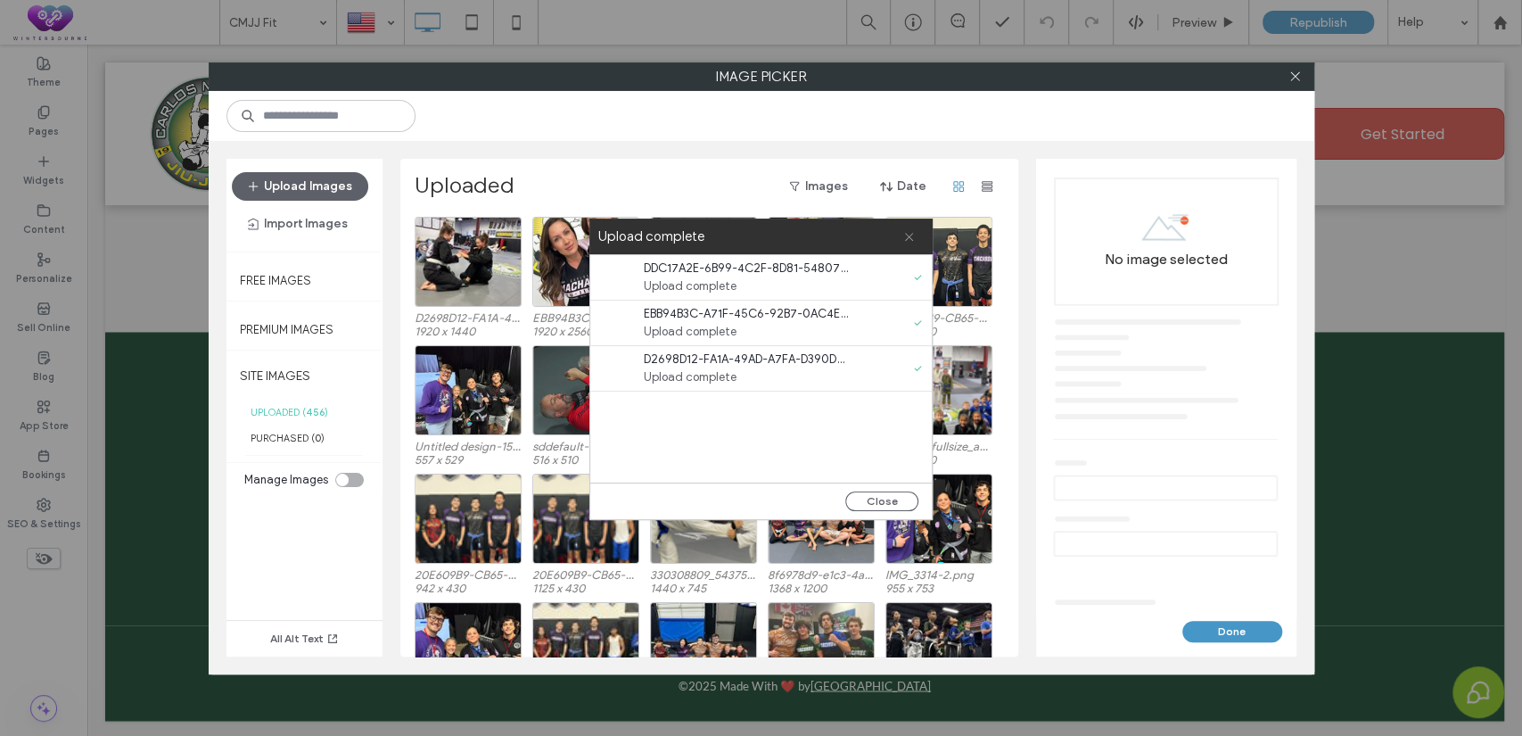
click at [910, 239] on icon at bounding box center [909, 237] width 12 height 12
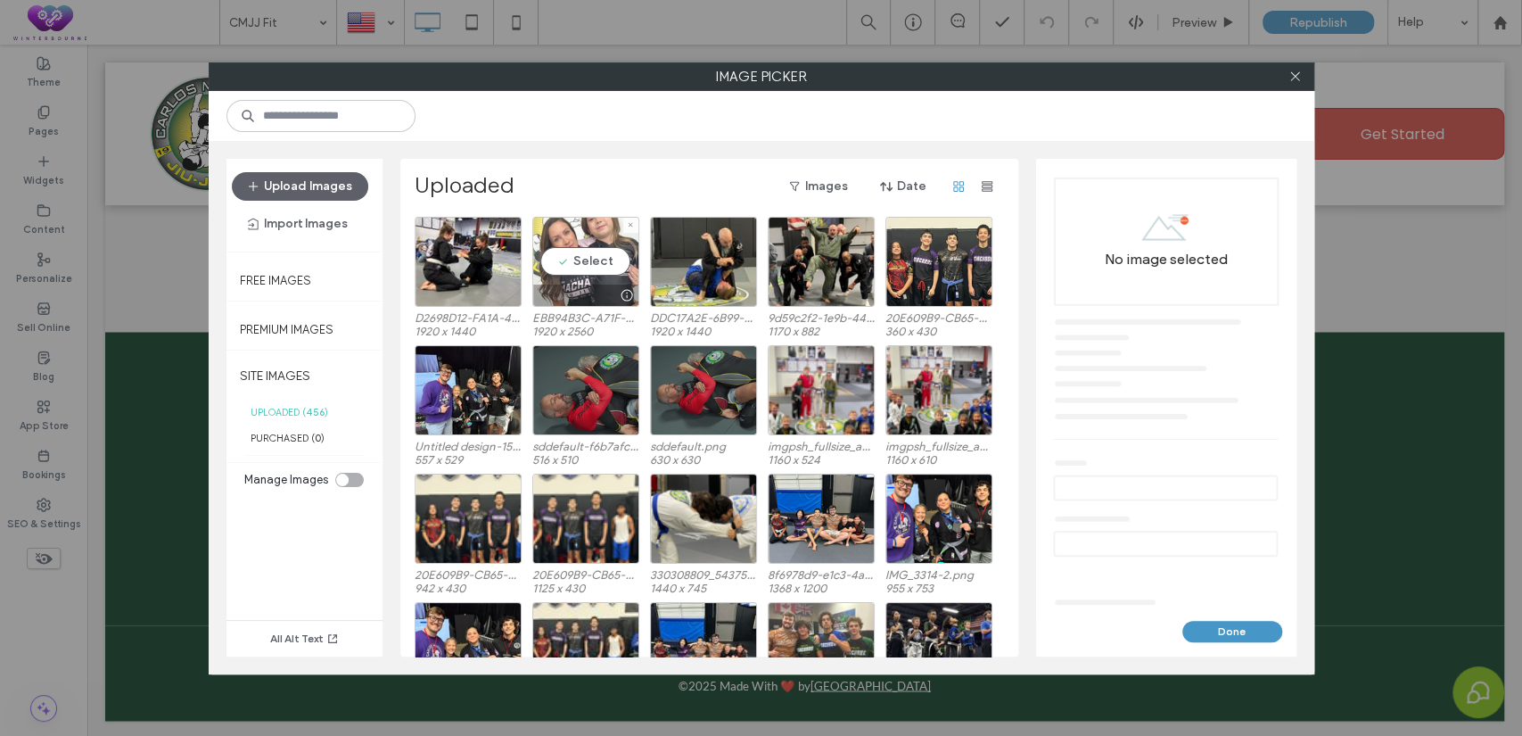
click at [588, 266] on div "Select" at bounding box center [585, 262] width 107 height 90
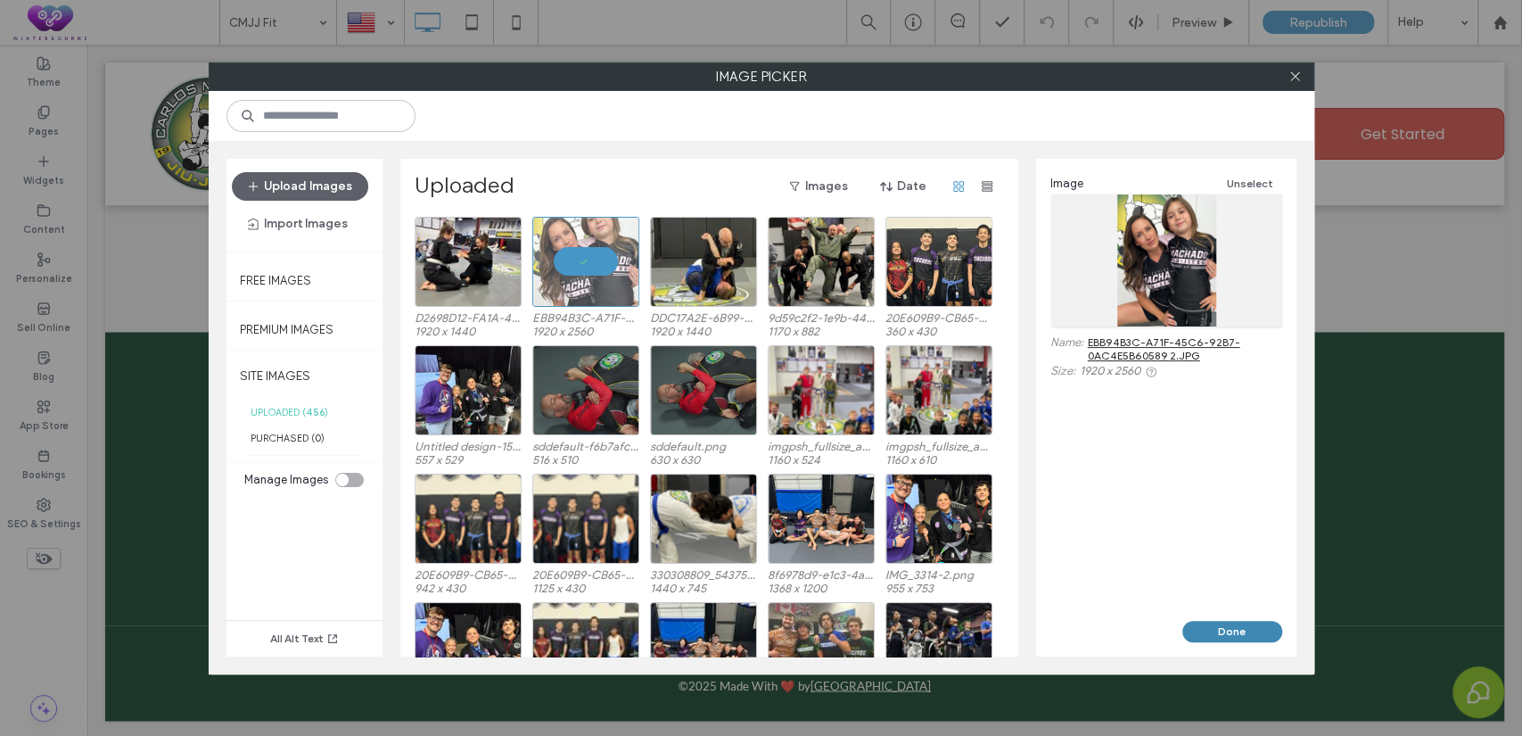
click at [1228, 628] on button "Done" at bounding box center [1232, 631] width 100 height 21
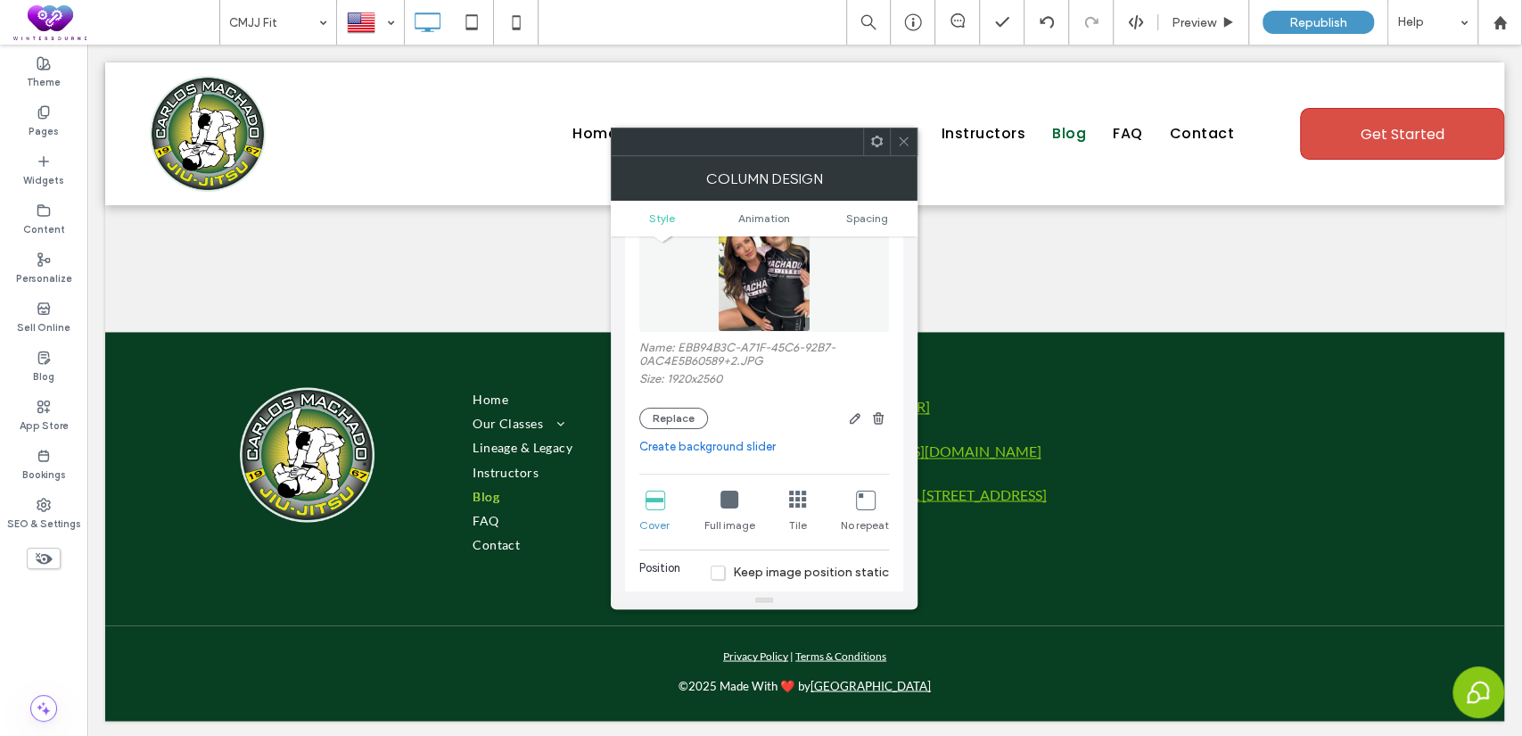
click at [905, 136] on icon at bounding box center [903, 141] width 13 height 13
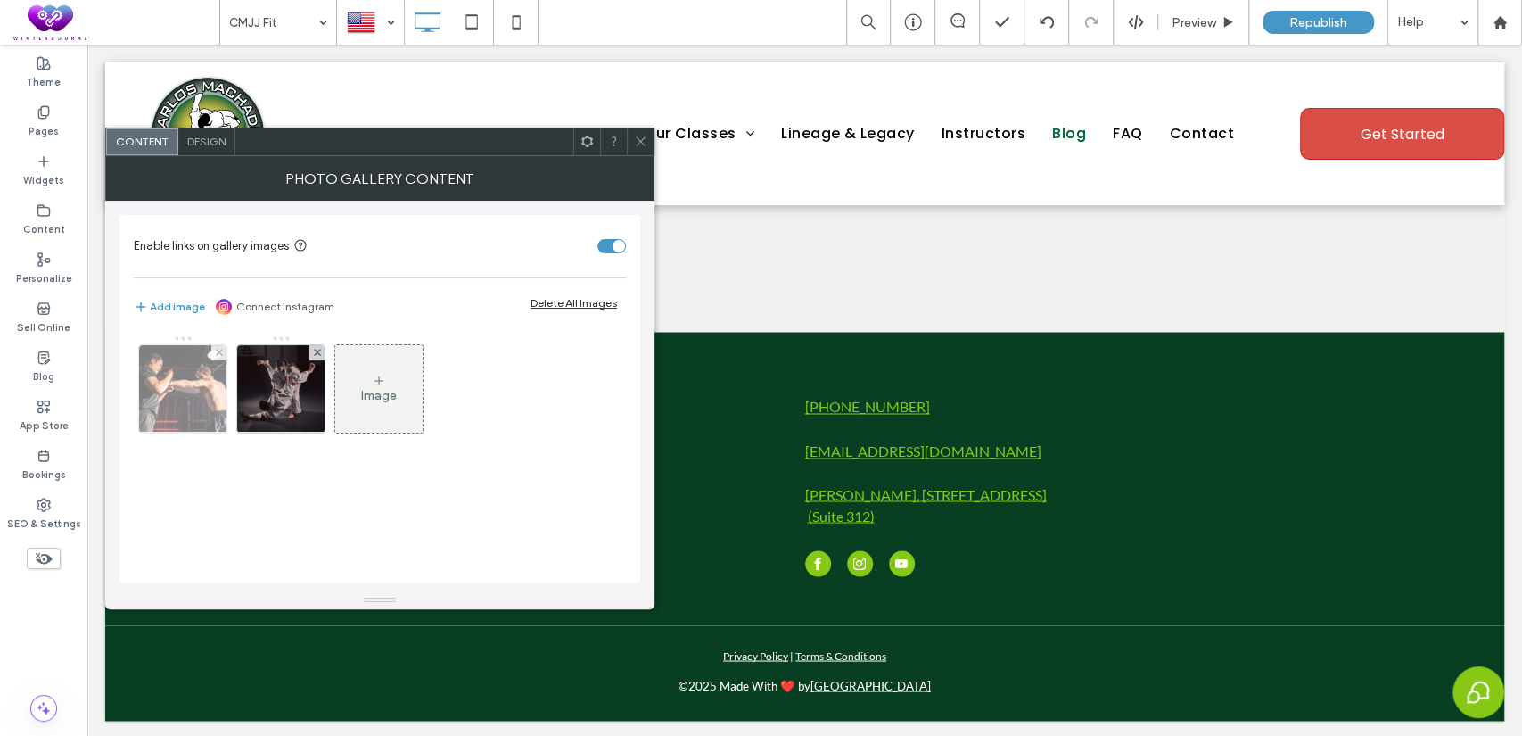
click at [151, 375] on img at bounding box center [183, 388] width 131 height 87
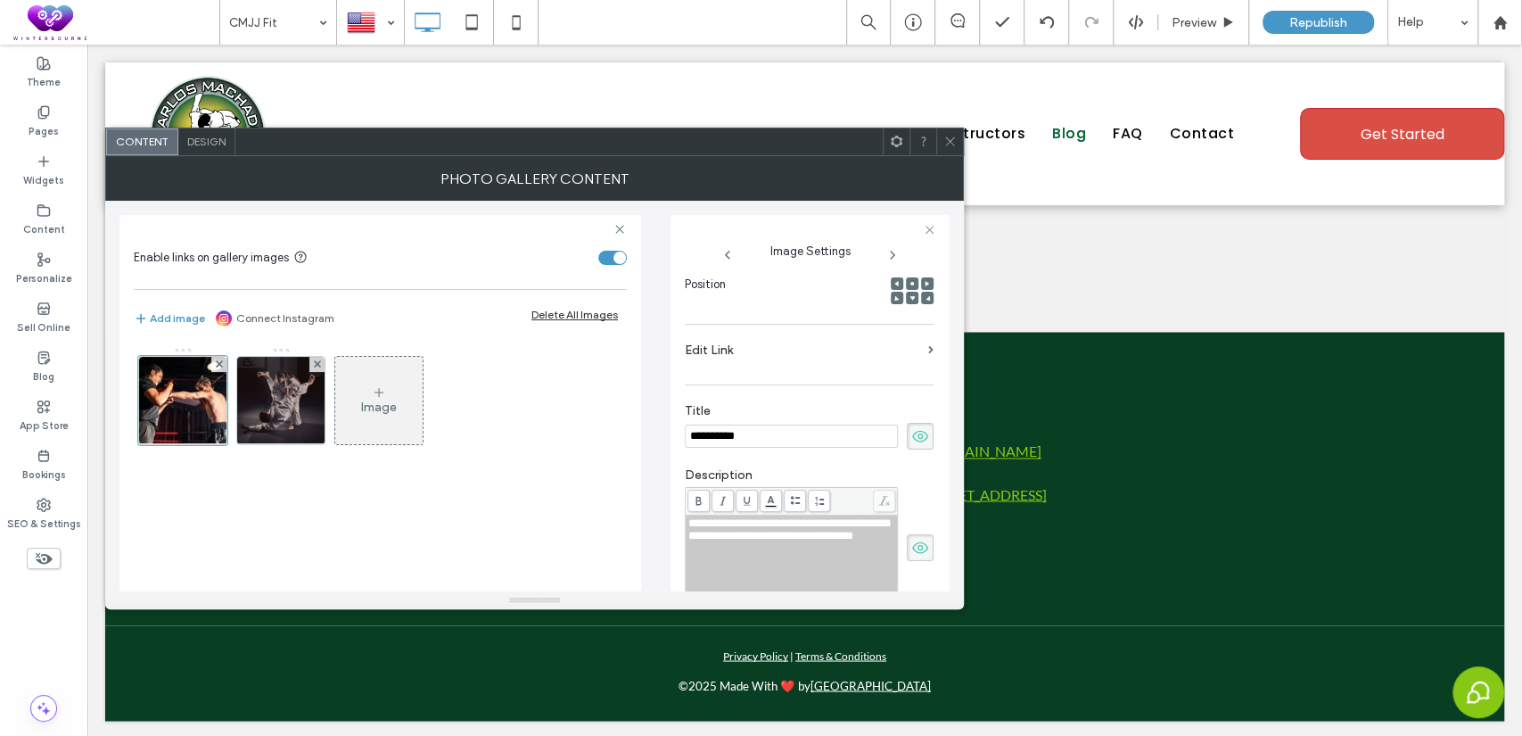
scroll to position [0, 0]
click at [193, 407] on div at bounding box center [182, 400] width 89 height 89
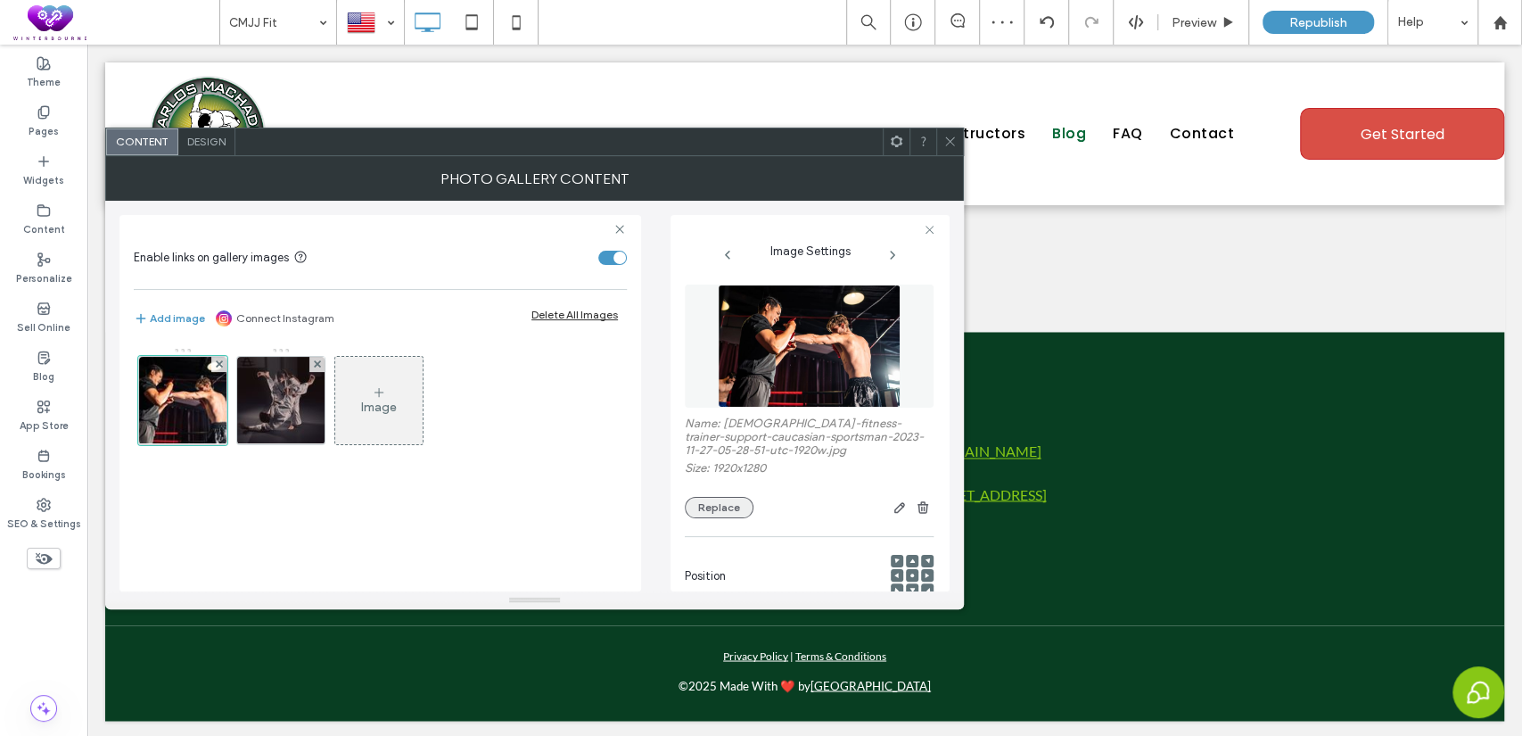
click at [727, 507] on button "Replace" at bounding box center [719, 507] width 69 height 21
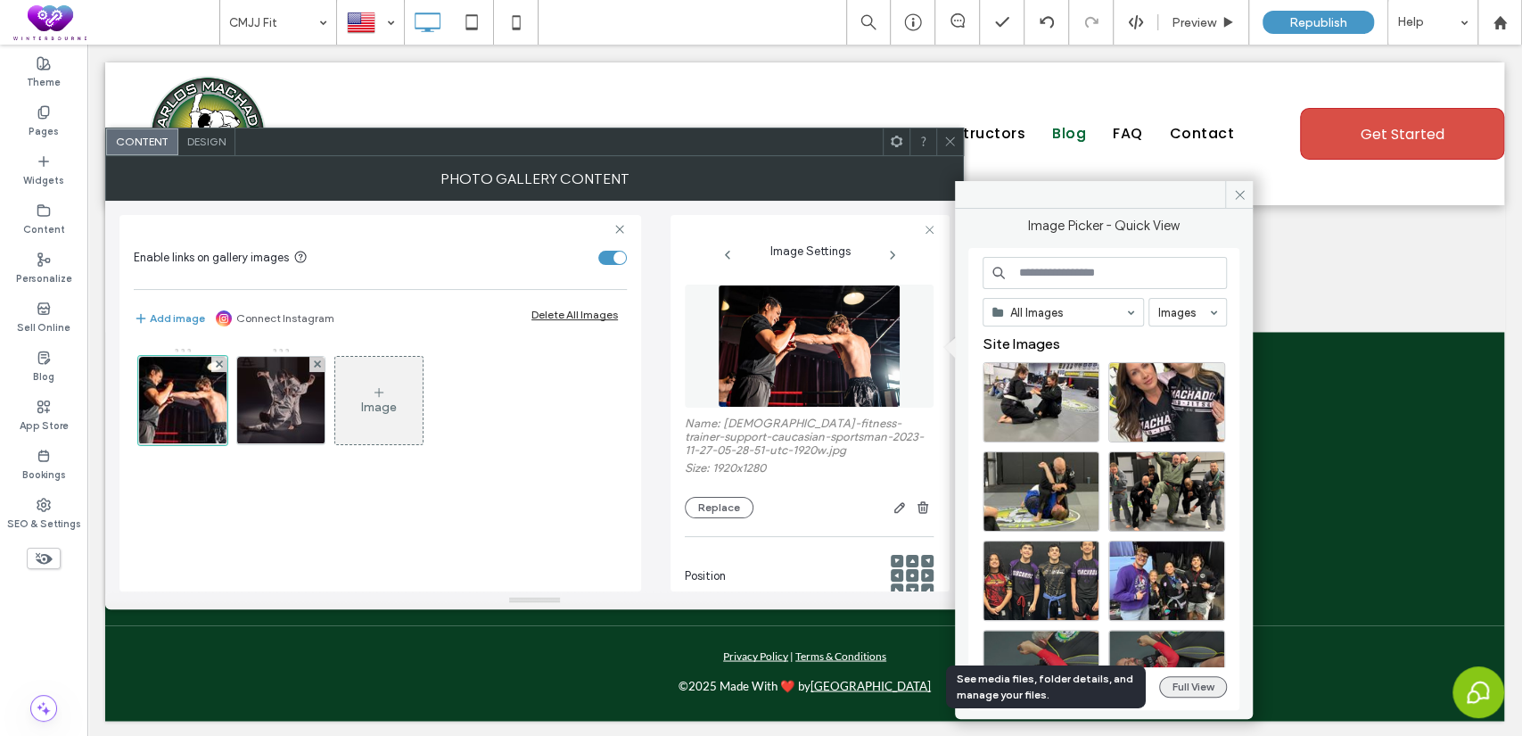
click at [1180, 677] on button "Full View" at bounding box center [1193, 686] width 68 height 21
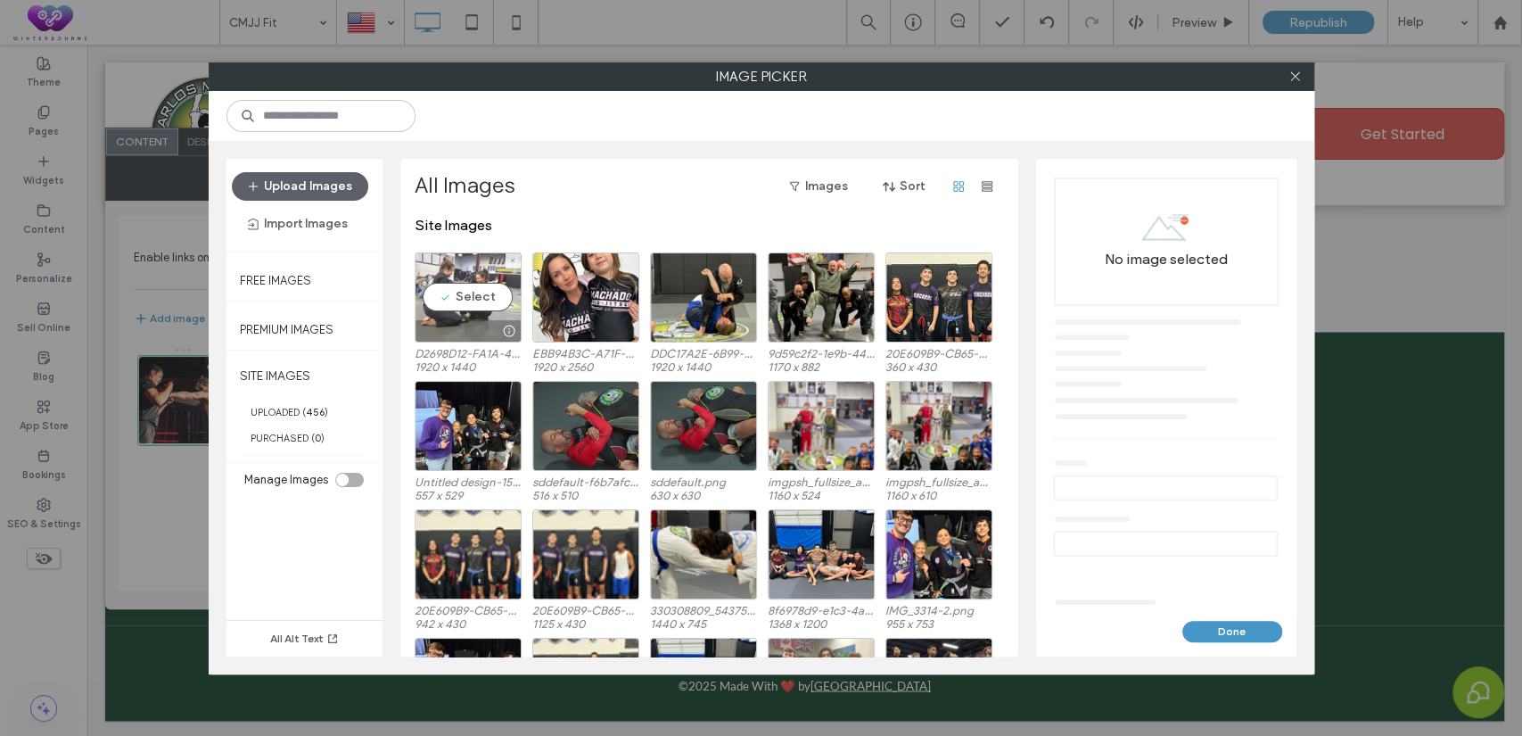
click at [456, 288] on div "Select" at bounding box center [468, 297] width 107 height 90
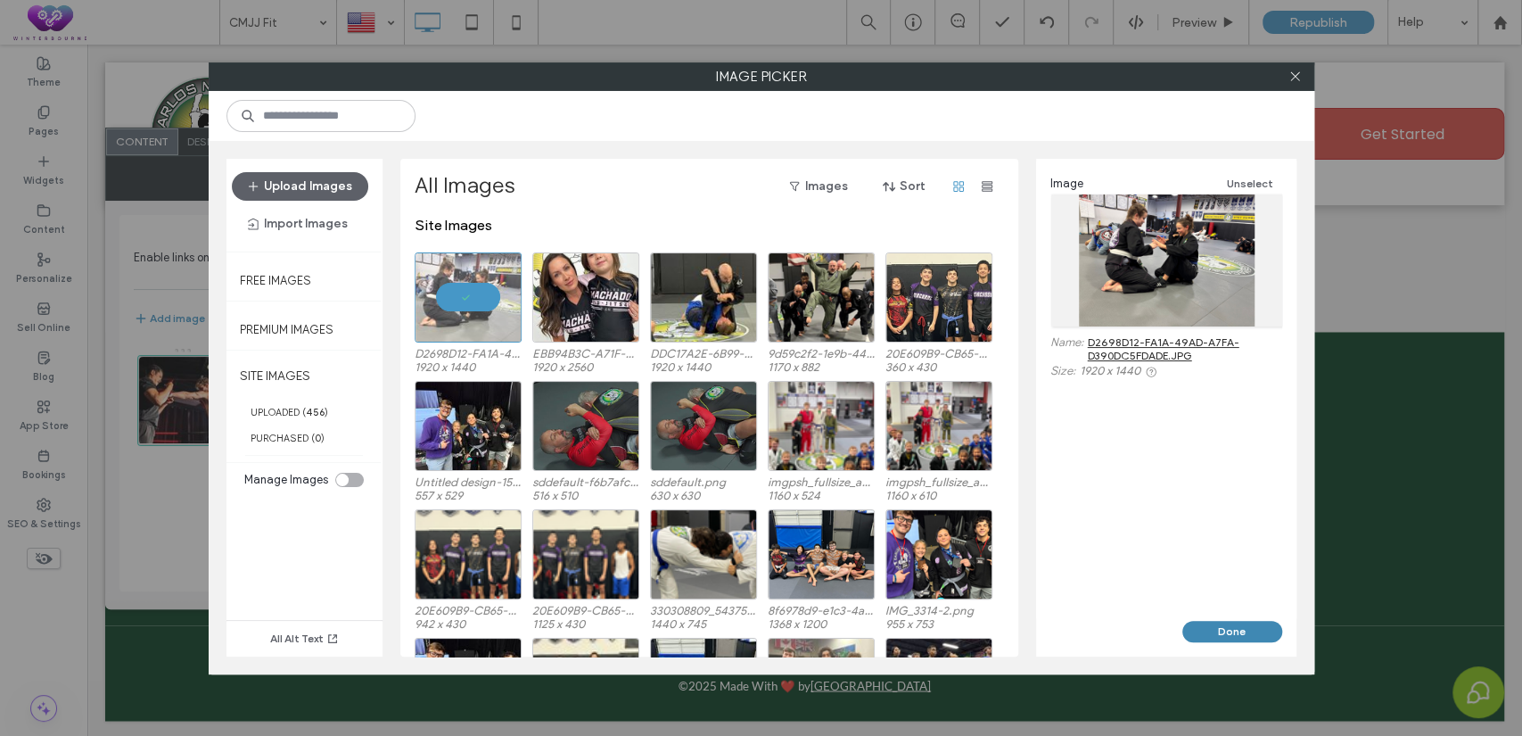
click at [1218, 631] on button "Done" at bounding box center [1232, 631] width 100 height 21
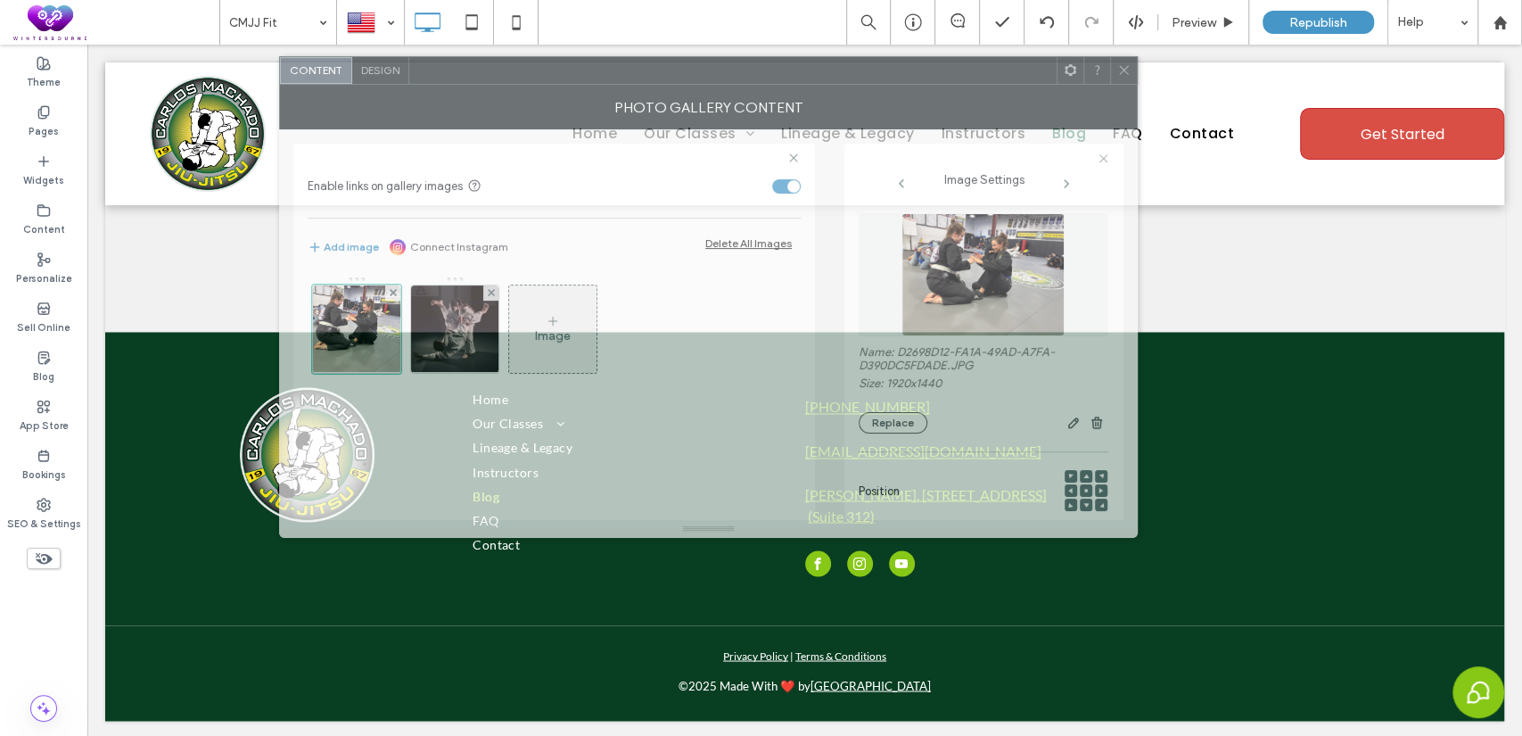
drag, startPoint x: 613, startPoint y: 158, endPoint x: 786, endPoint y: 86, distance: 187.9
click at [786, 86] on div "Photo Gallery Content" at bounding box center [708, 107] width 859 height 45
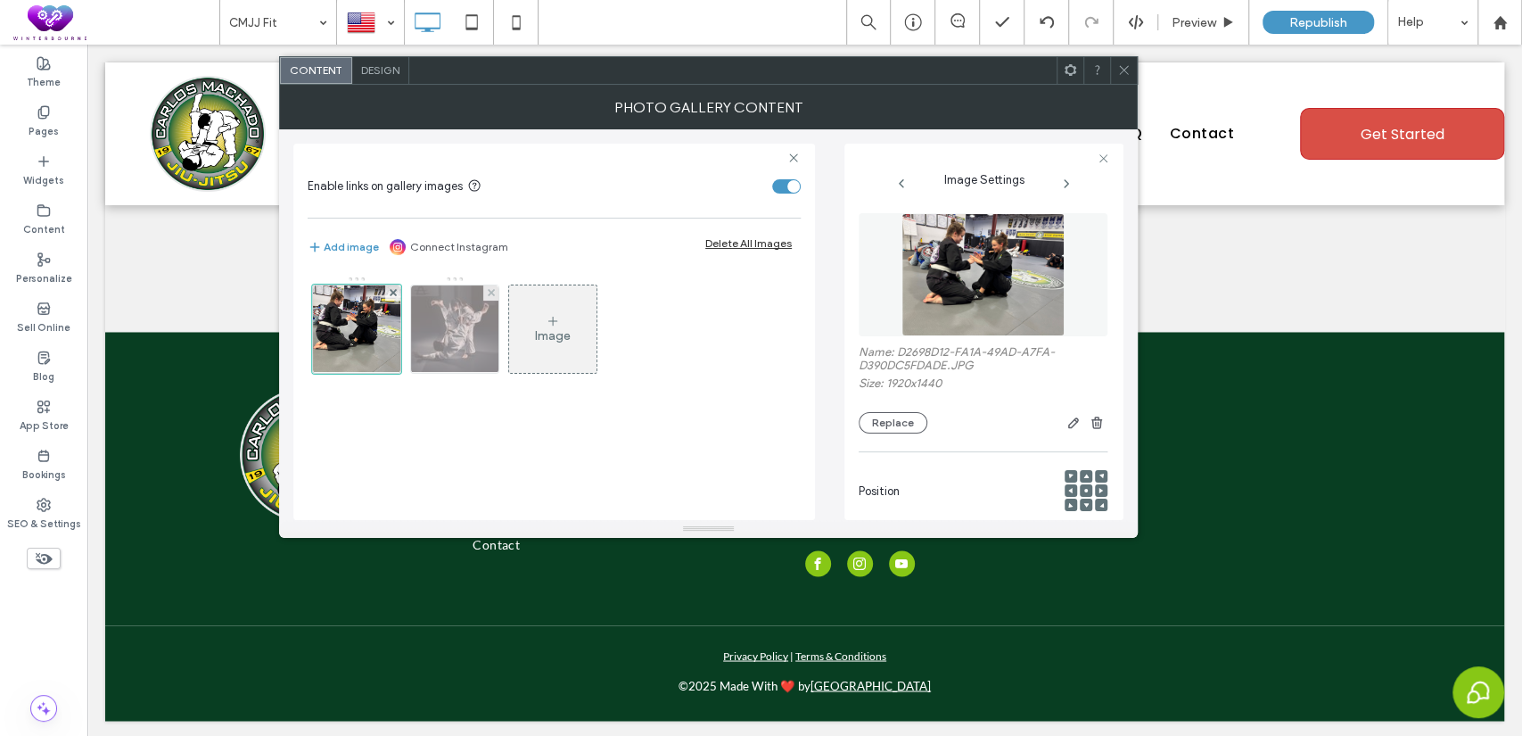
click at [456, 333] on img at bounding box center [455, 328] width 117 height 87
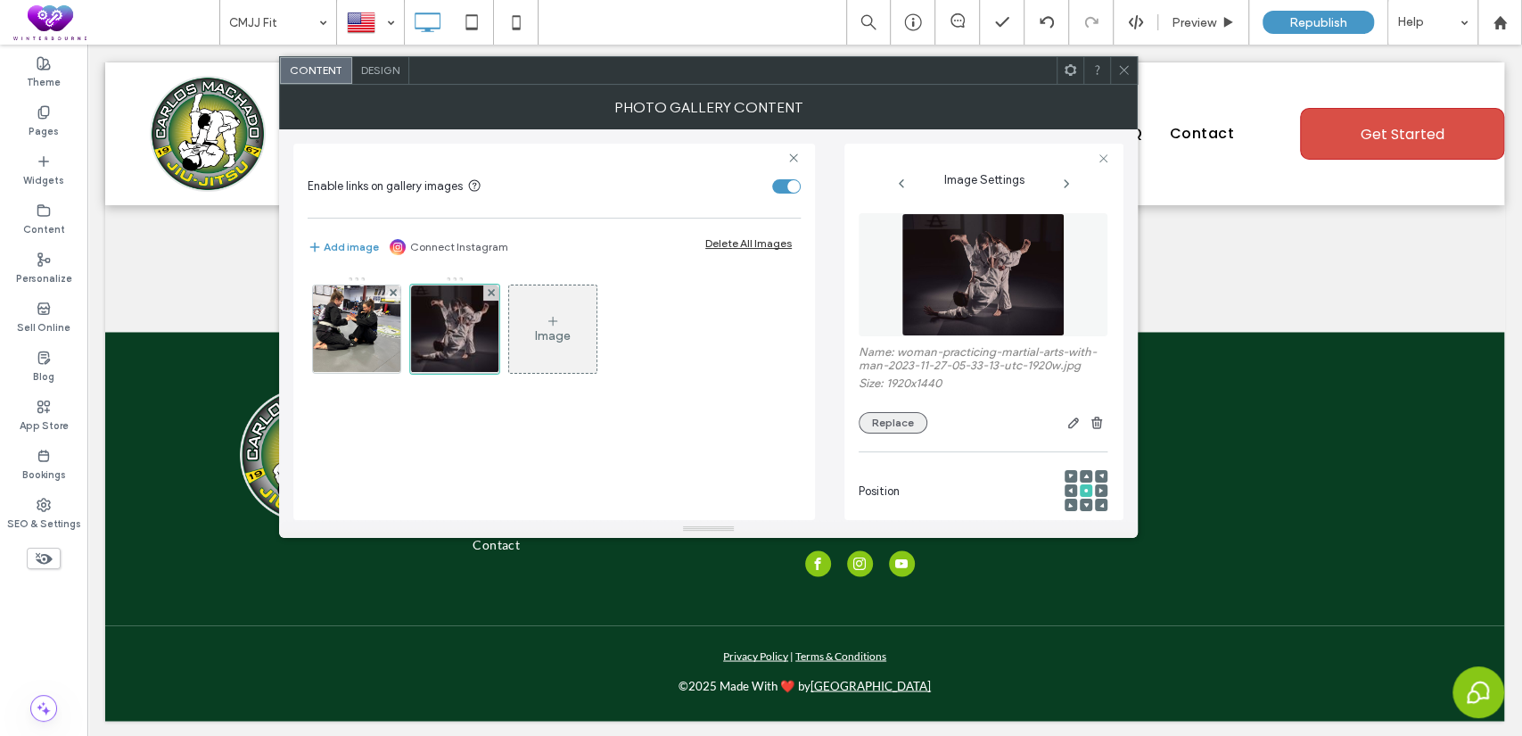
click at [882, 427] on button "Replace" at bounding box center [893, 422] width 69 height 21
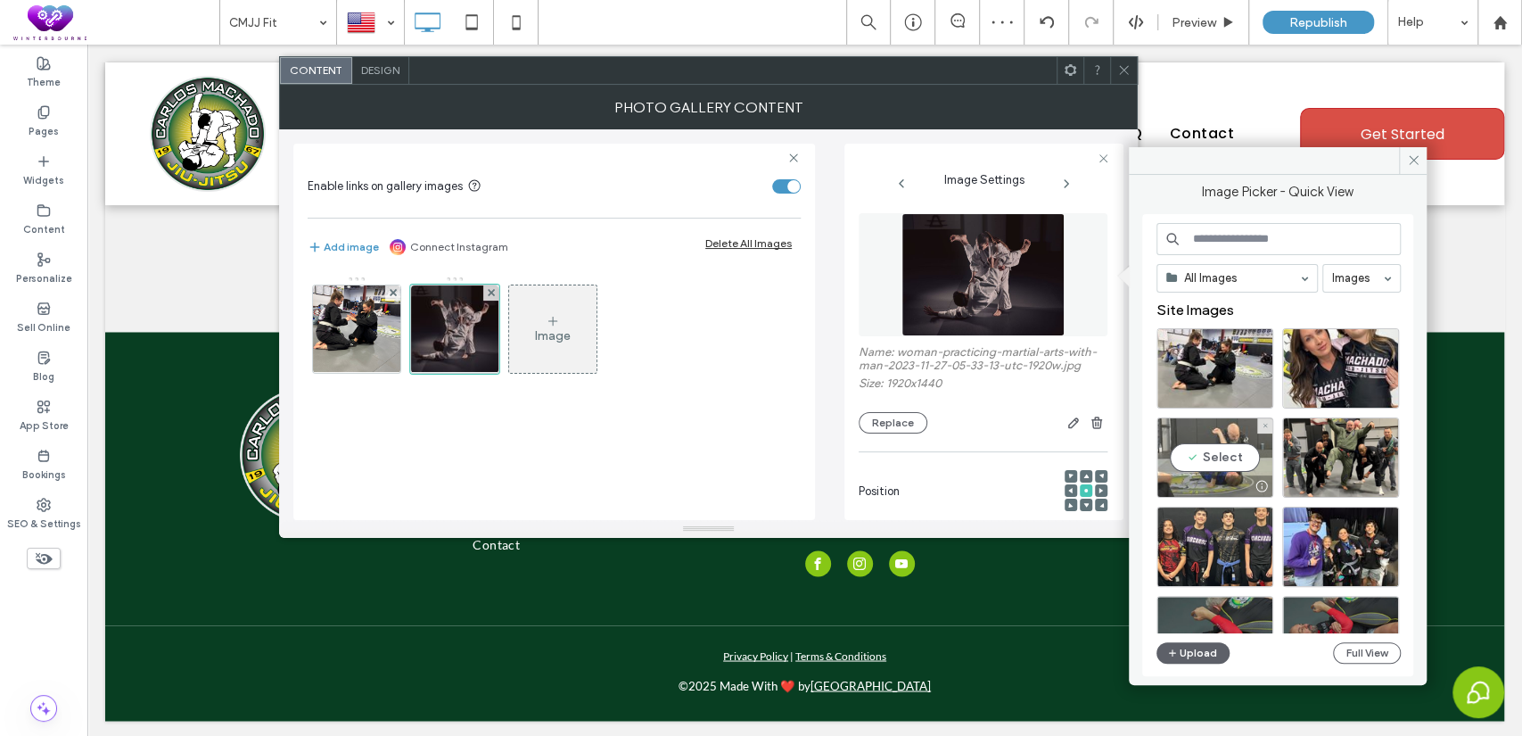
click at [1221, 459] on div "Select" at bounding box center [1214, 457] width 117 height 80
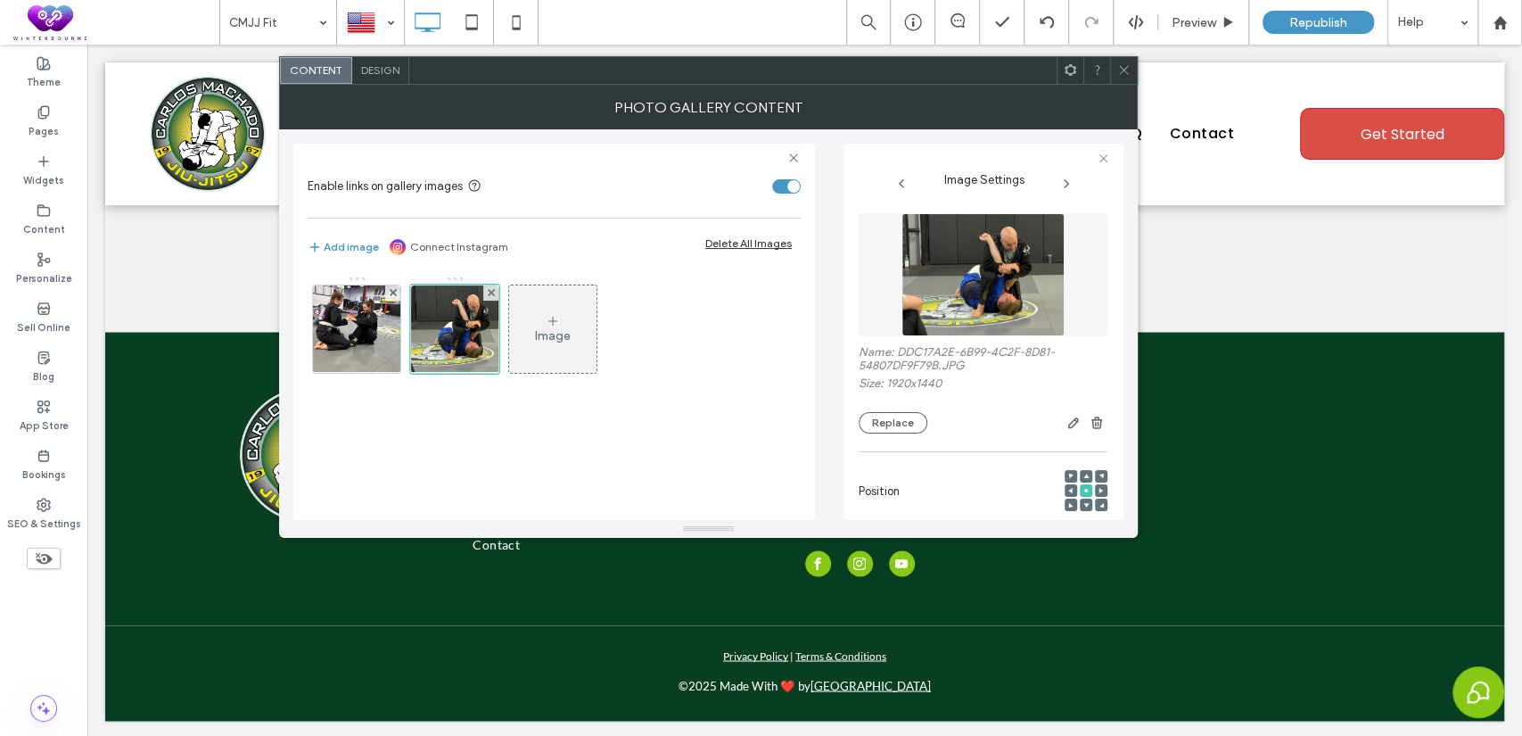
click at [1083, 478] on use at bounding box center [1085, 475] width 5 height 4
click at [1084, 492] on use at bounding box center [1086, 491] width 4 height 4
click at [1066, 423] on icon "button" at bounding box center [1073, 422] width 14 height 14
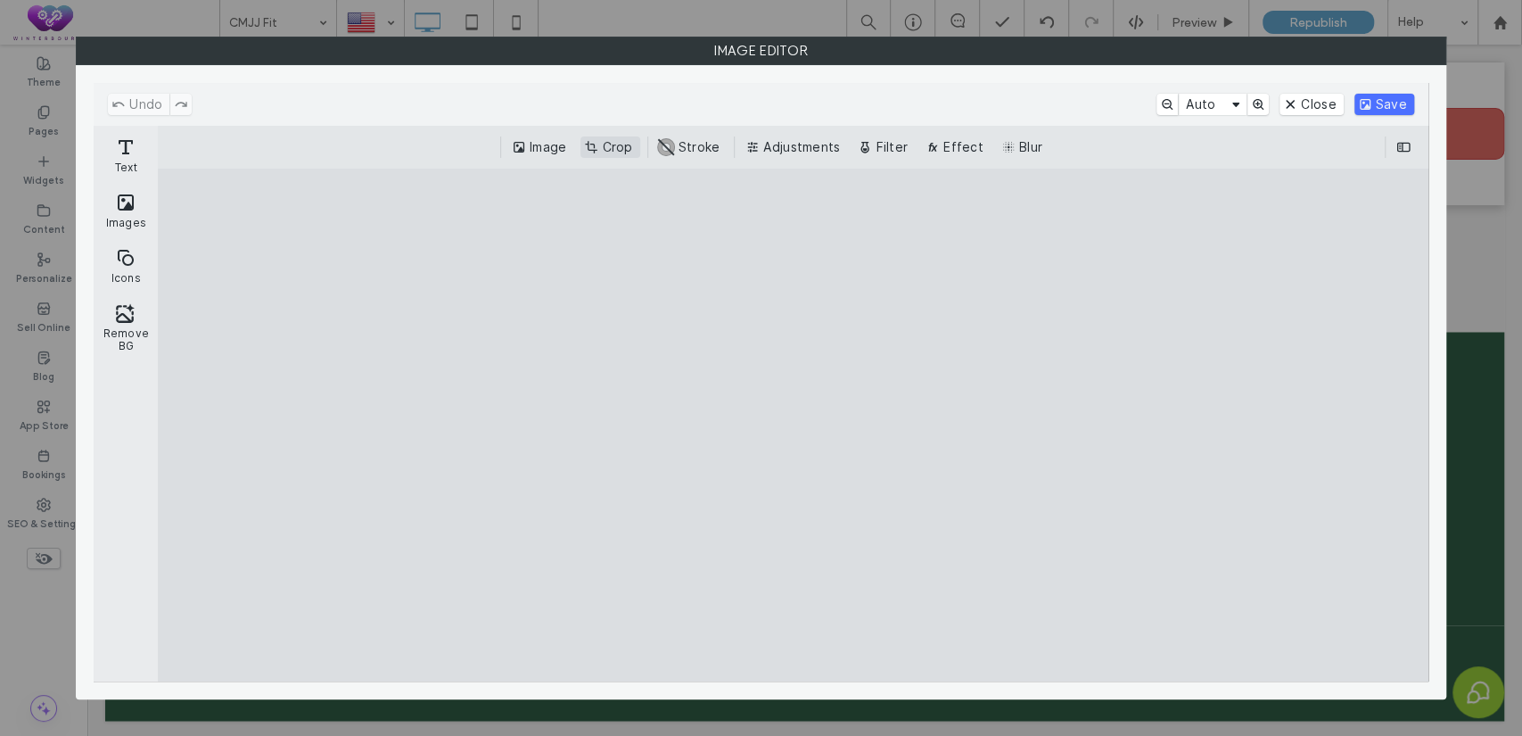
click at [632, 143] on button "Crop" at bounding box center [609, 146] width 59 height 21
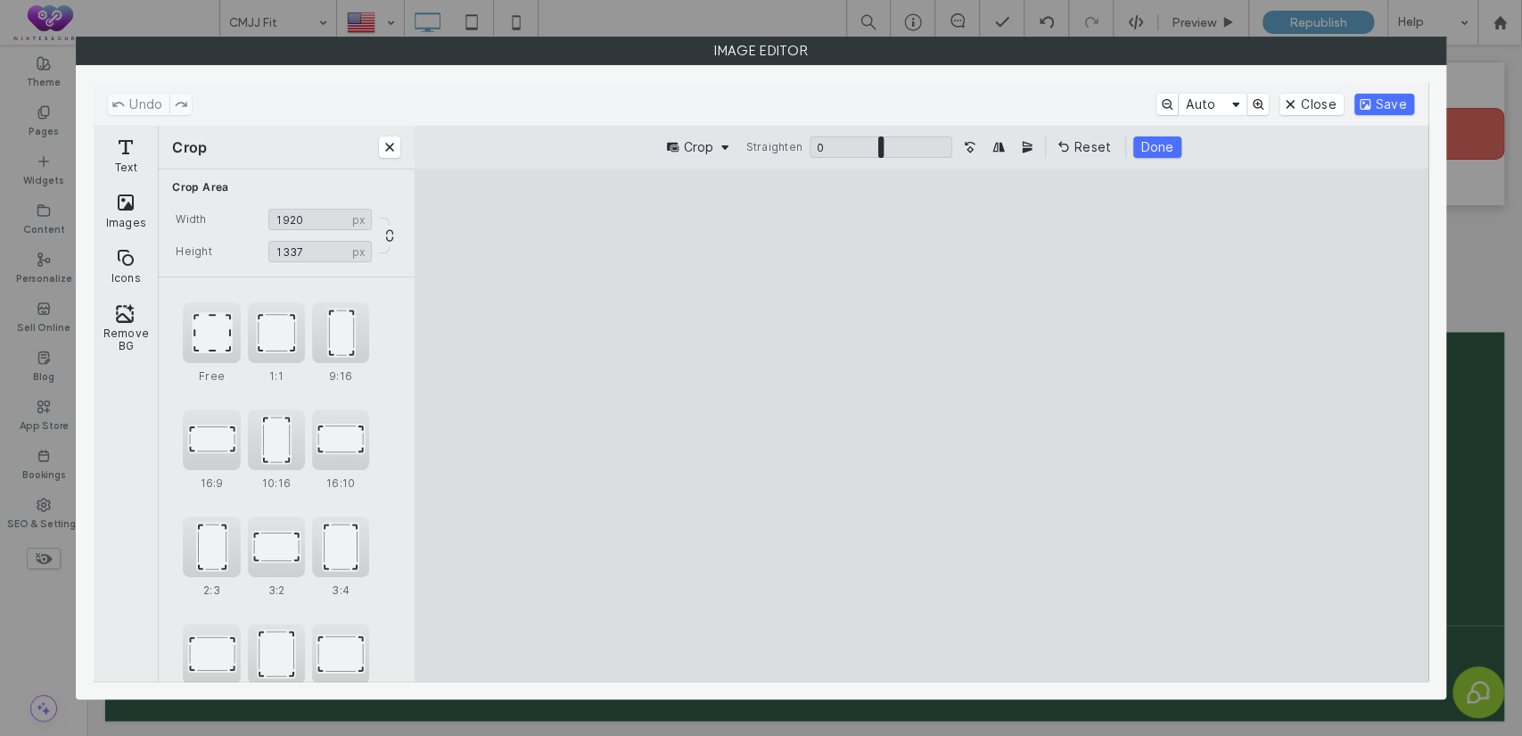
type input "****"
drag, startPoint x: 926, startPoint y: 629, endPoint x: 911, endPoint y: 604, distance: 29.2
click at [921, 425] on cesdk-canvas "Editor canvas" at bounding box center [921, 425] width 0 height 0
click at [1378, 98] on button "Save" at bounding box center [1384, 104] width 60 height 21
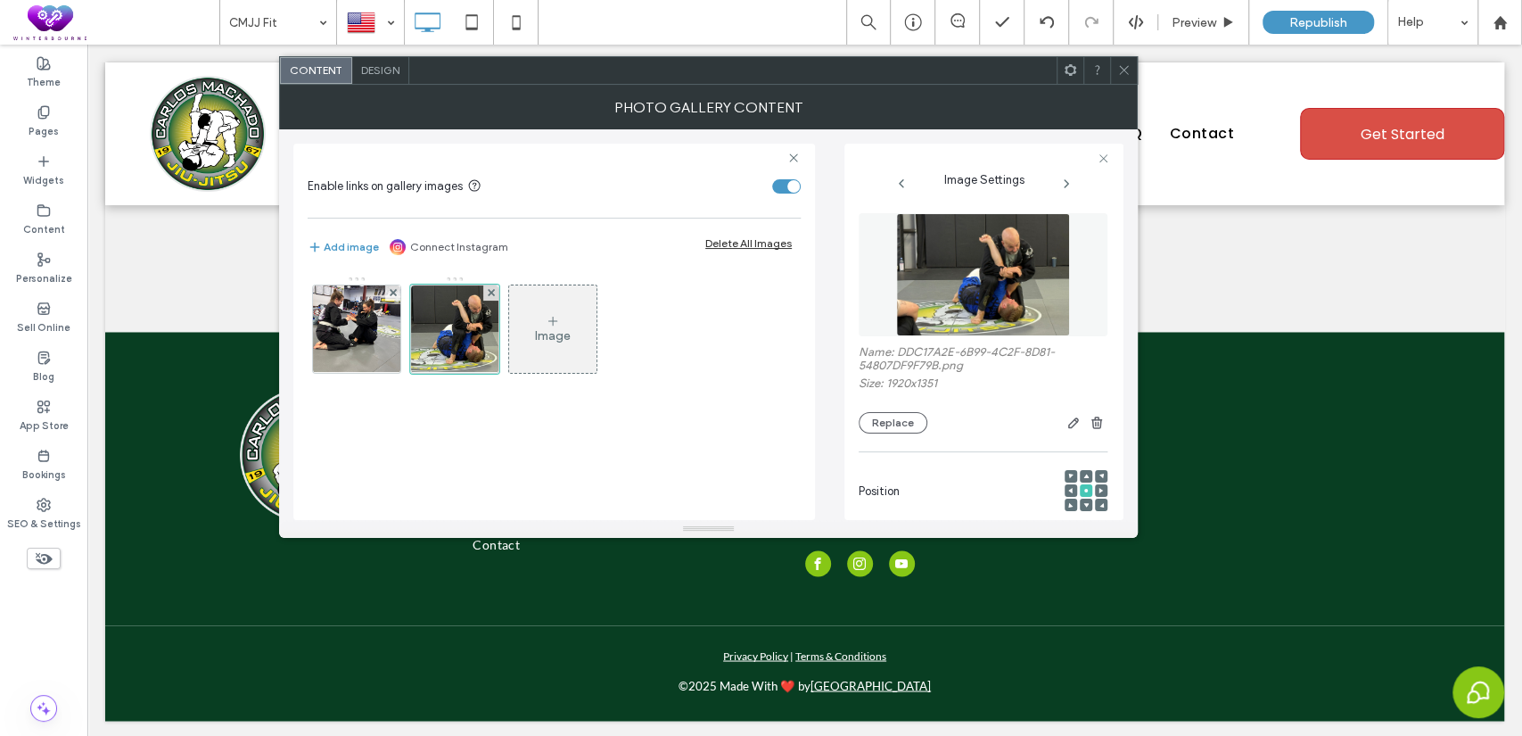
click at [1128, 64] on icon at bounding box center [1123, 69] width 13 height 13
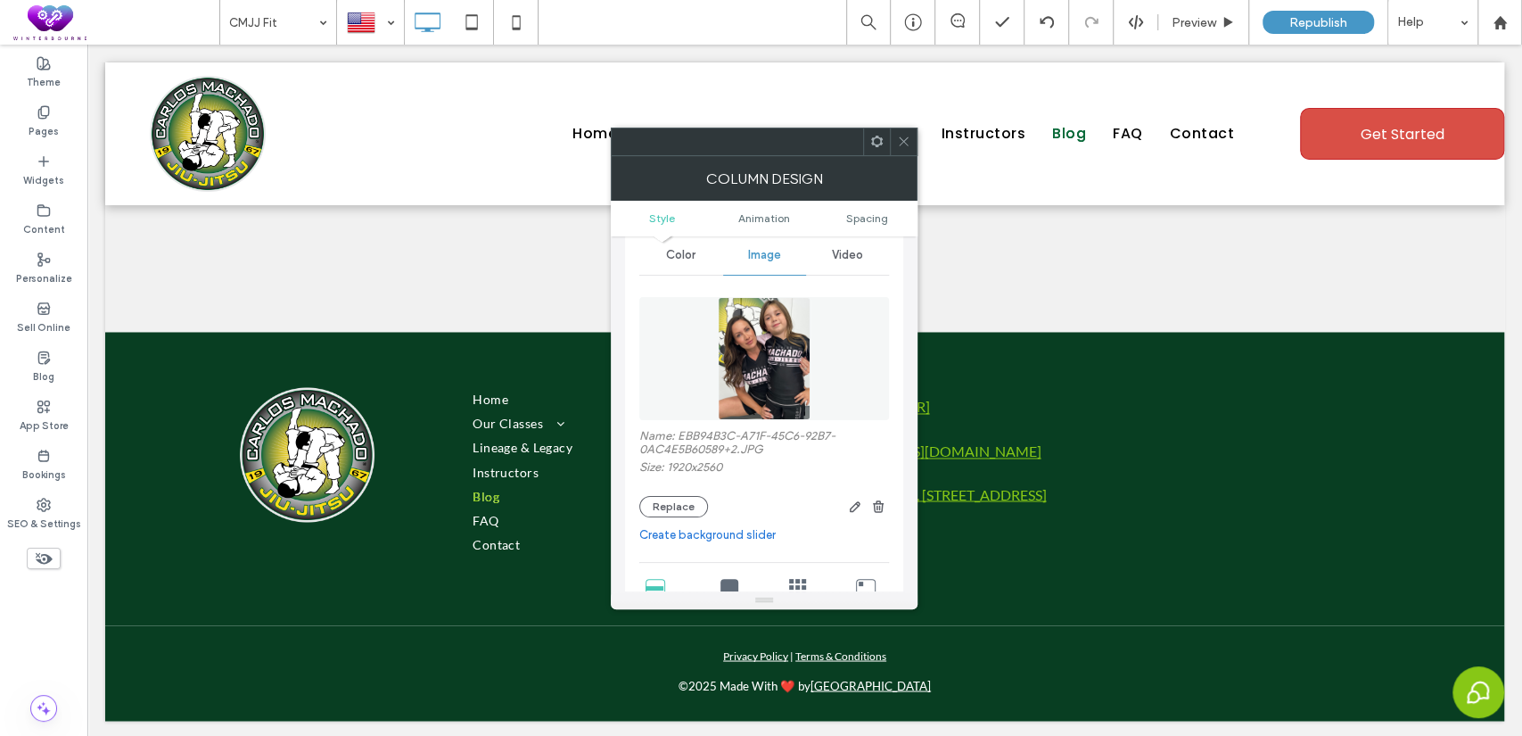
scroll to position [164, 0]
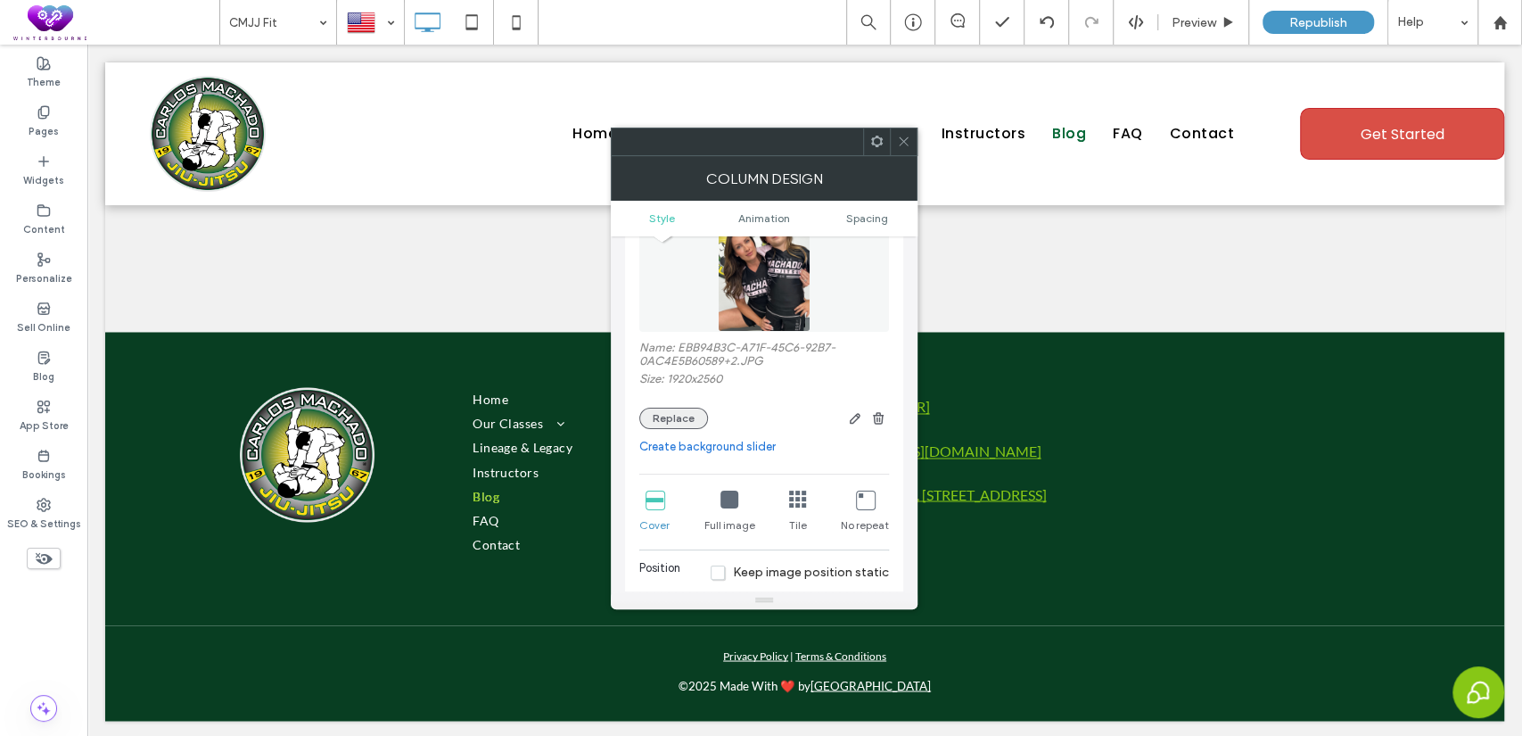
click at [683, 417] on button "Replace" at bounding box center [673, 417] width 69 height 21
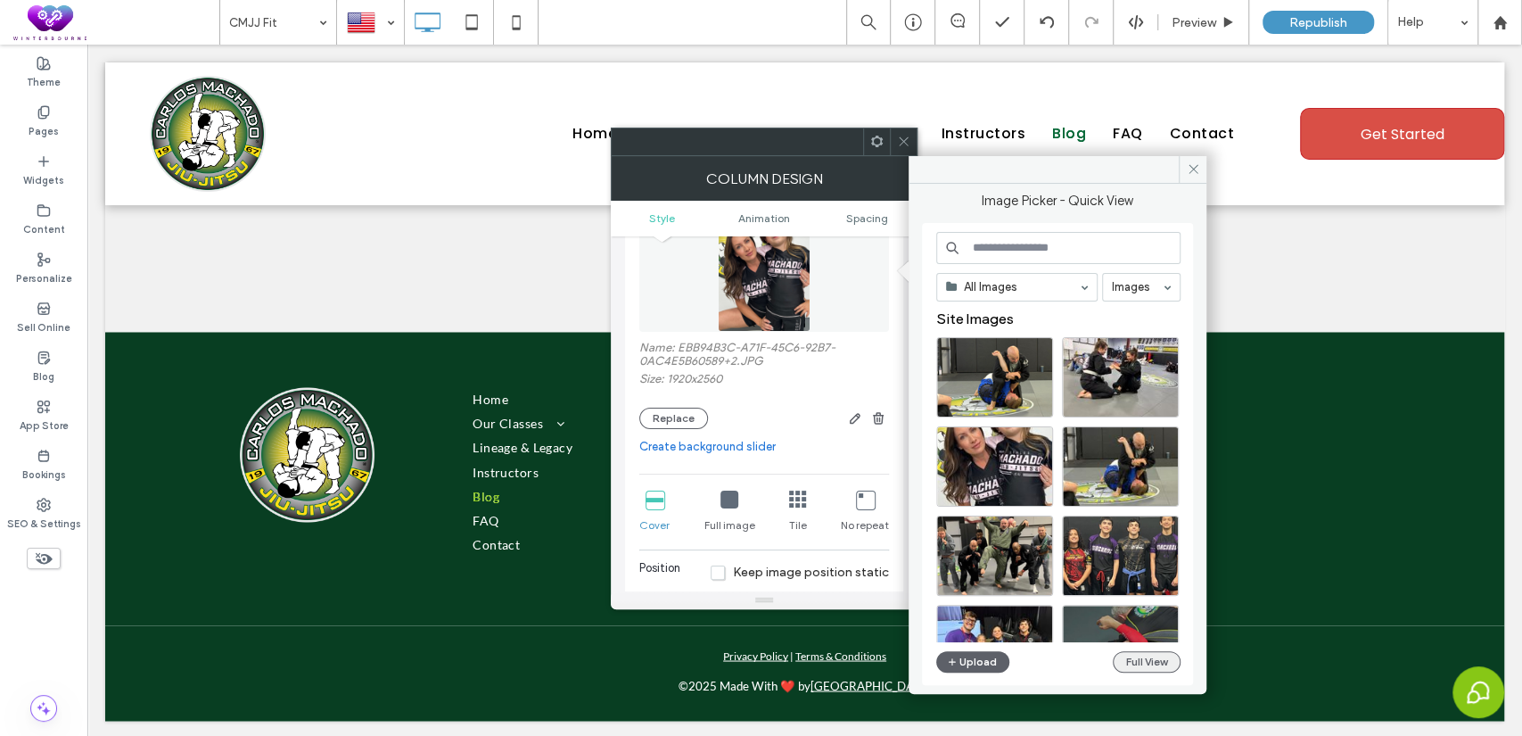
click at [1155, 669] on button "Full View" at bounding box center [1147, 661] width 68 height 21
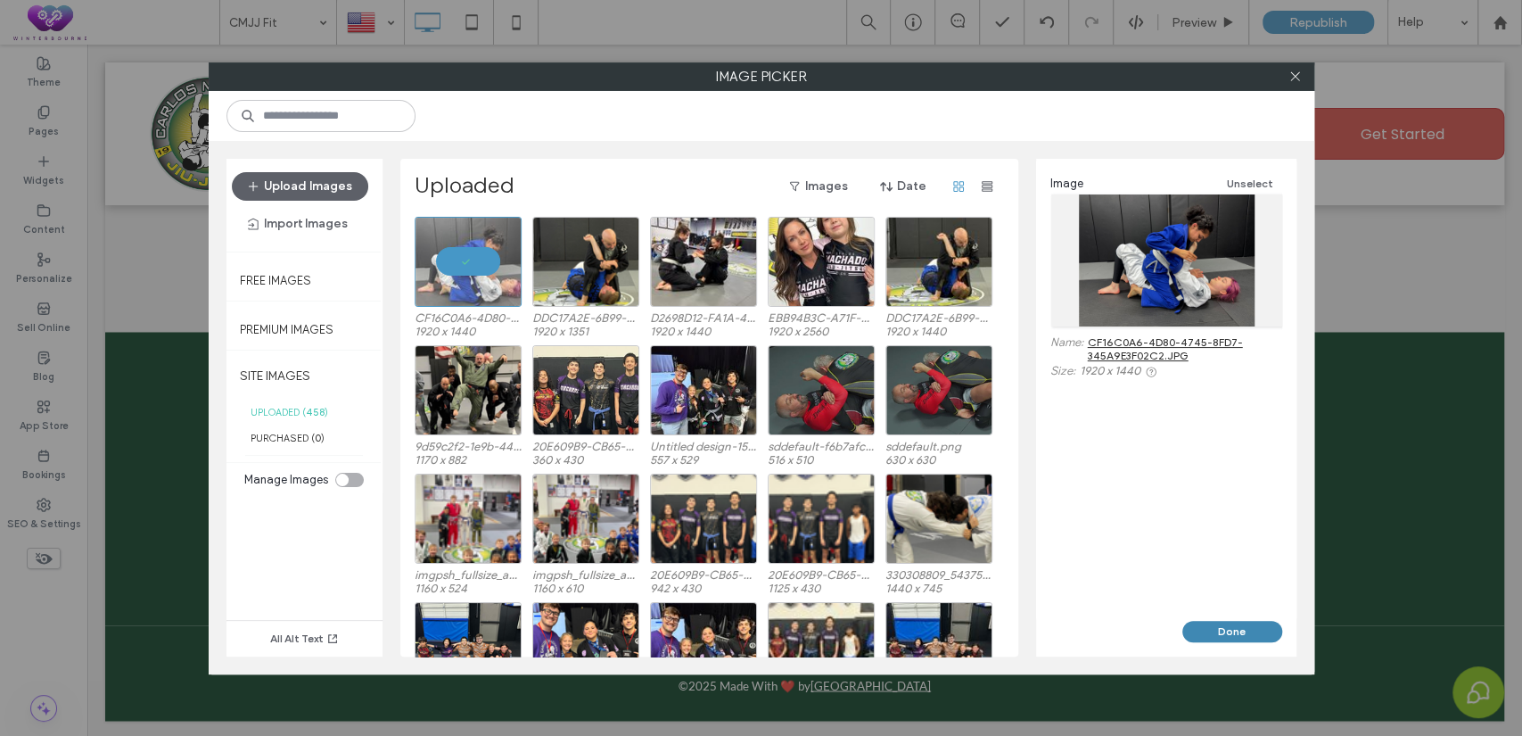
click at [1239, 635] on button "Done" at bounding box center [1232, 631] width 100 height 21
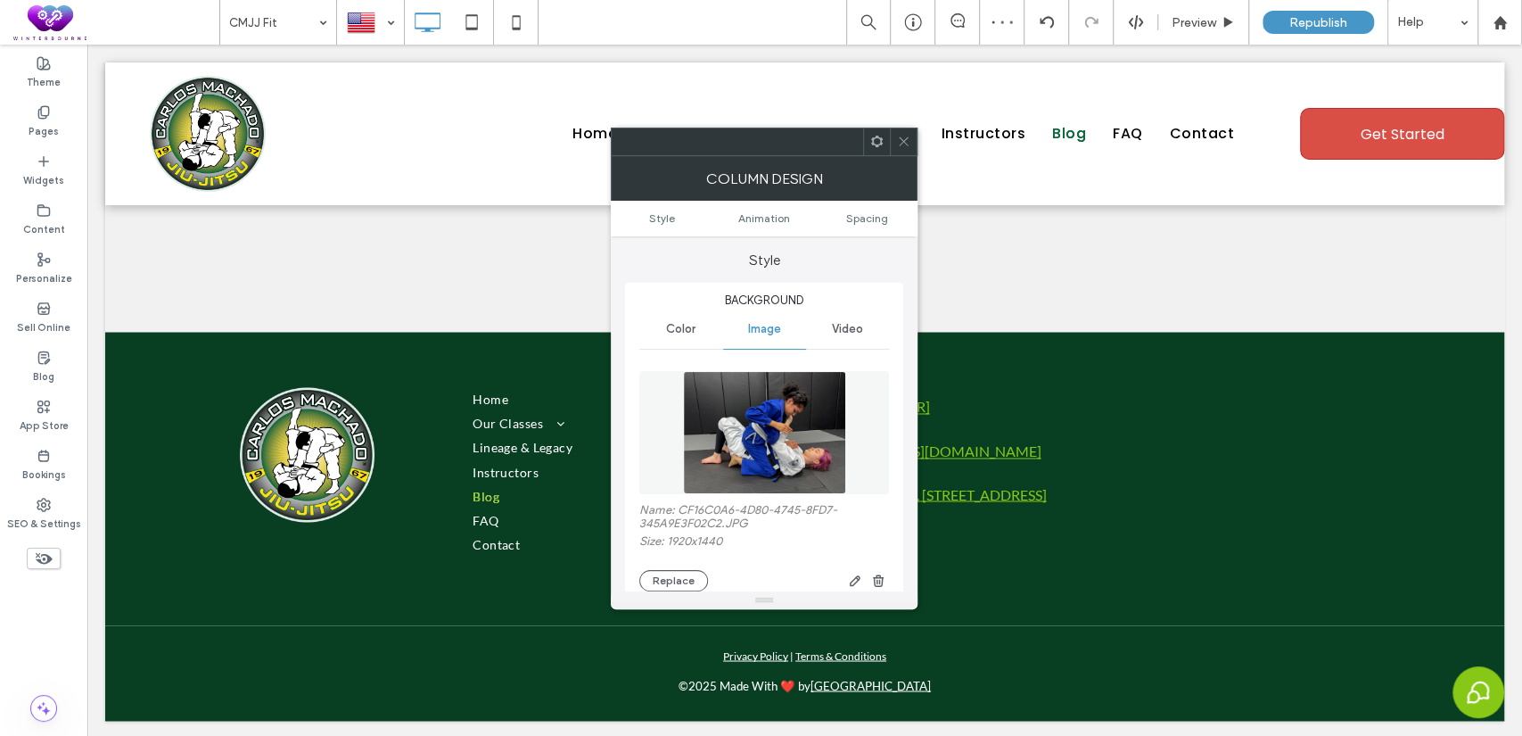
scroll to position [0, 0]
click at [852, 580] on icon "button" at bounding box center [855, 582] width 14 height 14
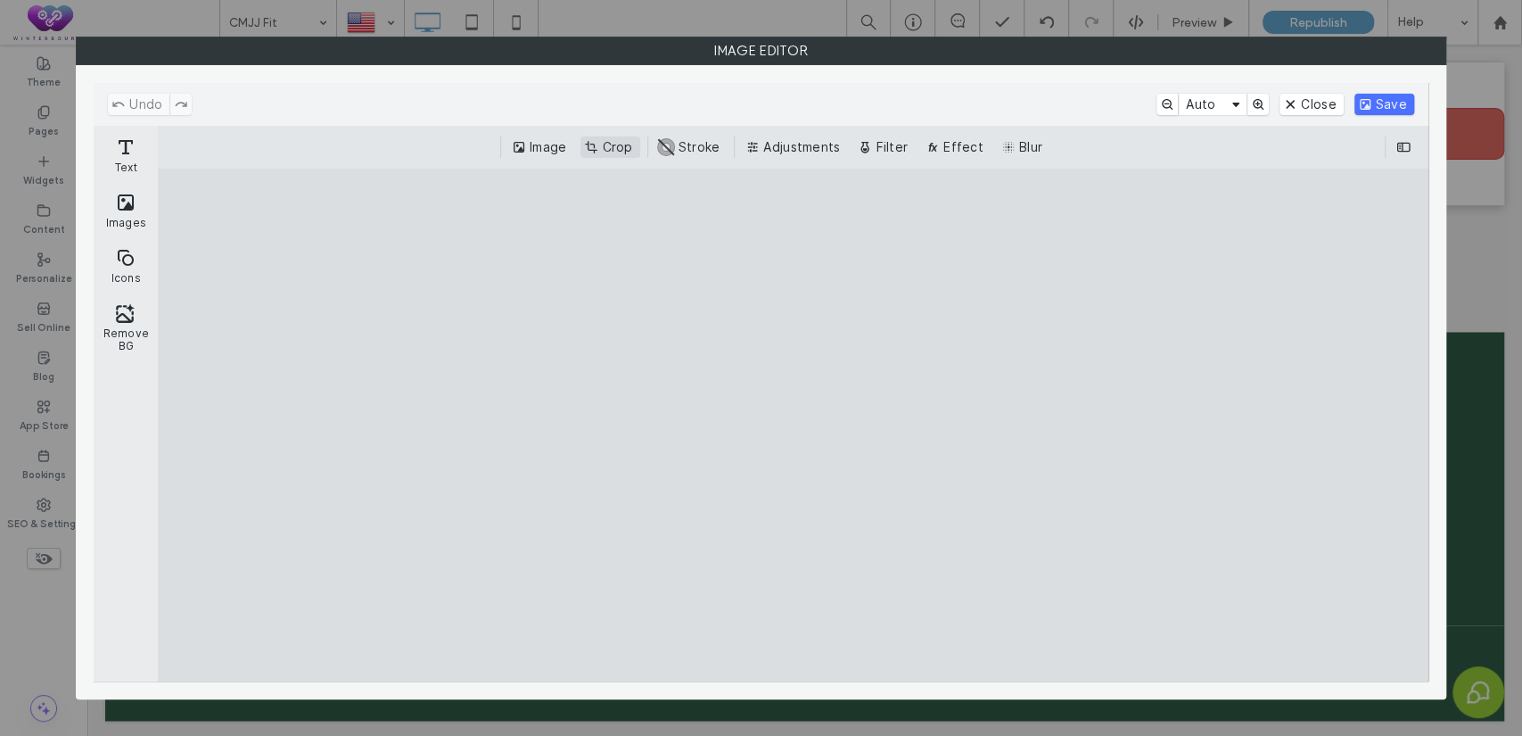
click at [603, 144] on button "Crop" at bounding box center [609, 146] width 59 height 21
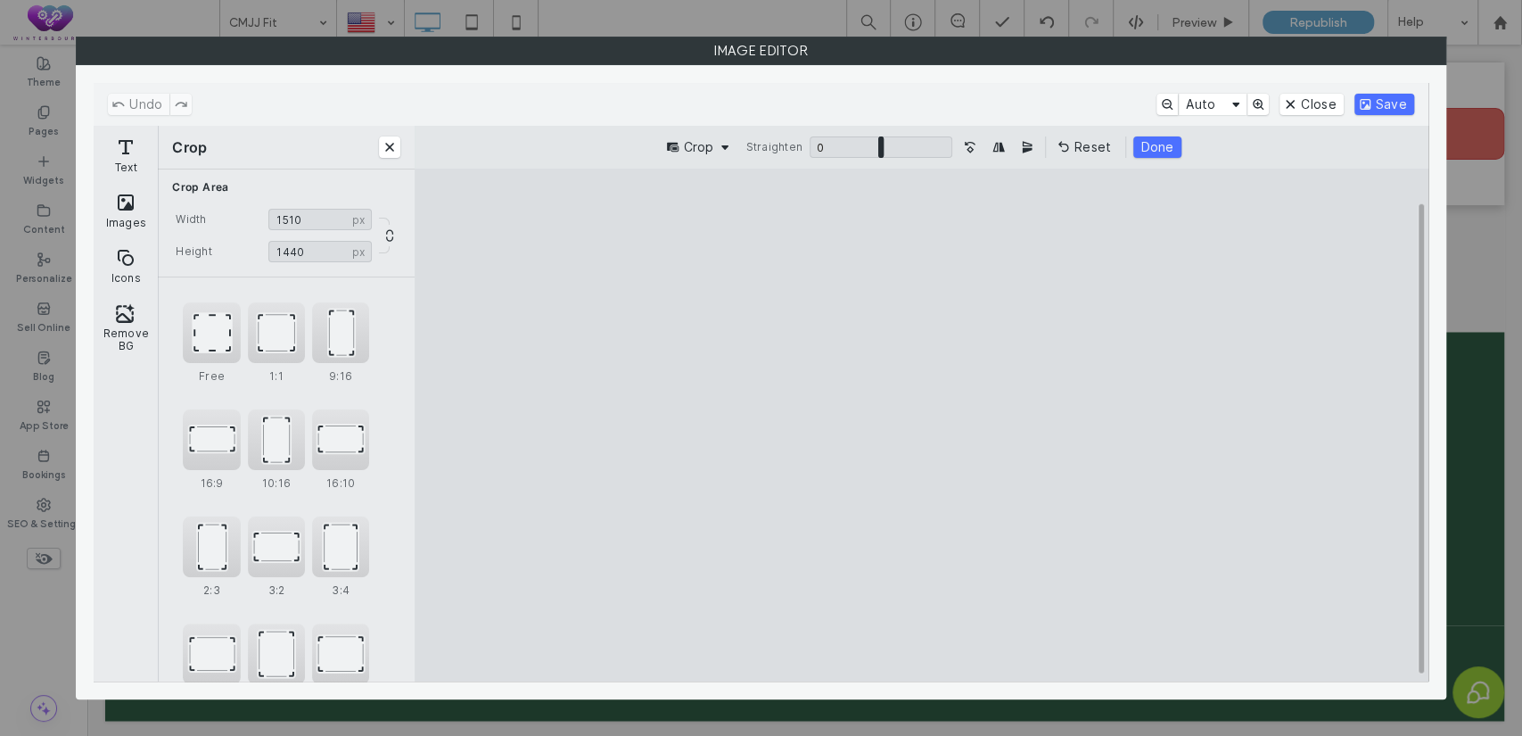
drag, startPoint x: 644, startPoint y: 423, endPoint x: 759, endPoint y: 452, distance: 118.5
click at [921, 425] on cesdk-canvas "Editor canvas" at bounding box center [921, 425] width 0 height 0
type input "****"
drag, startPoint x: 1141, startPoint y: 431, endPoint x: 1129, endPoint y: 433, distance: 12.8
click at [921, 425] on cesdk-canvas "Editor canvas" at bounding box center [921, 425] width 0 height 0
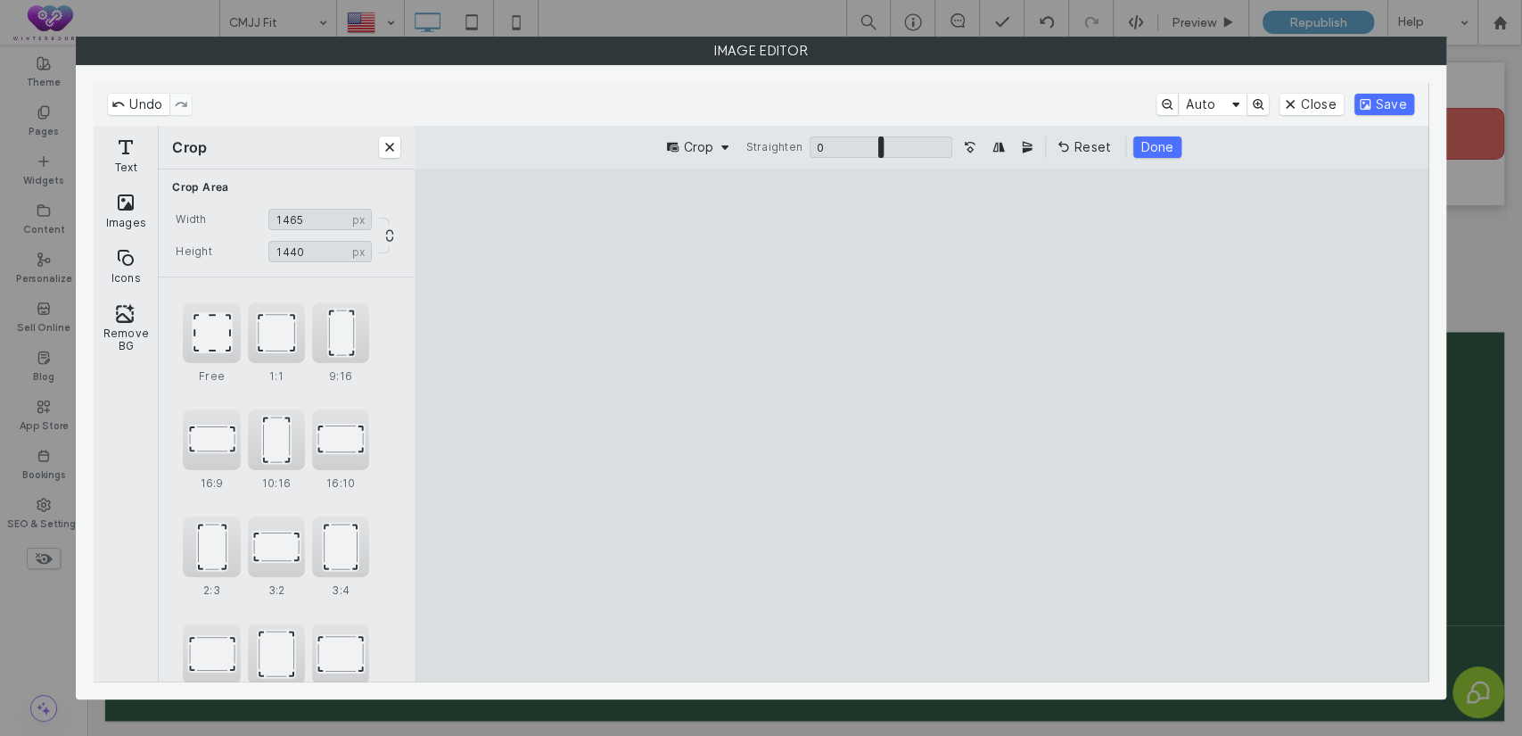
drag, startPoint x: 1004, startPoint y: 523, endPoint x: 974, endPoint y: 508, distance: 33.1
click at [921, 425] on cesdk-canvas "Editor canvas" at bounding box center [921, 425] width 0 height 0
click at [1384, 100] on button "Save" at bounding box center [1384, 104] width 60 height 21
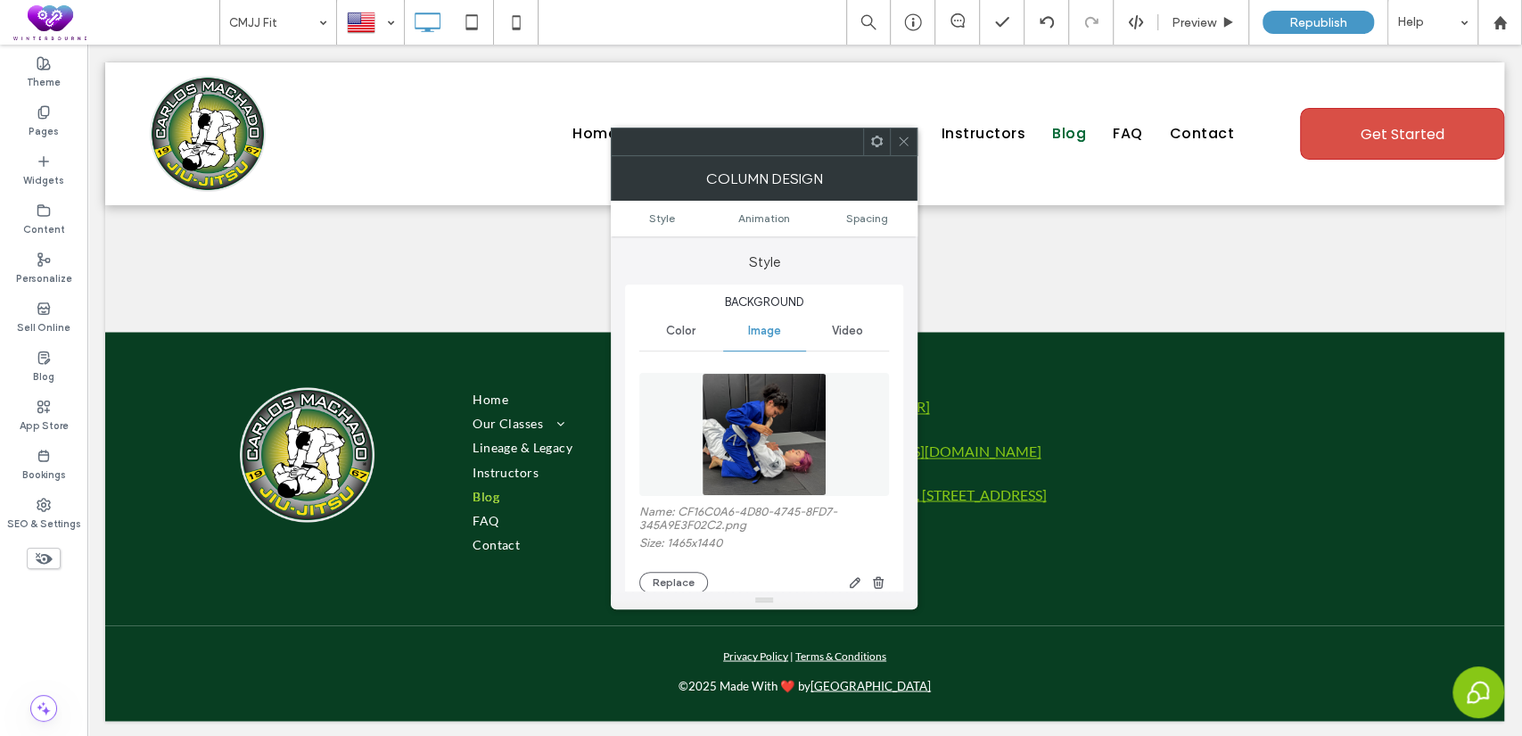
click at [909, 143] on icon at bounding box center [903, 141] width 13 height 13
